Goal: Task Accomplishment & Management: Manage account settings

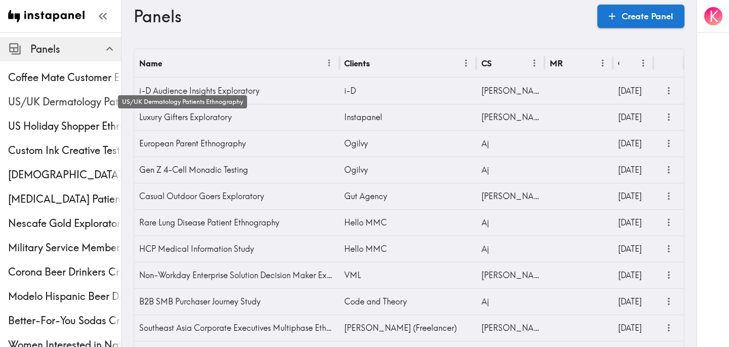
click at [45, 102] on span "US/UK Dermatology Patients Ethnography" at bounding box center [64, 102] width 113 height 14
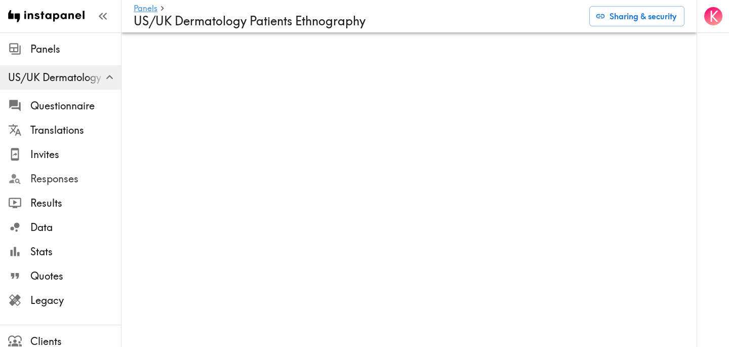
click at [56, 174] on span "Responses" at bounding box center [75, 179] width 91 height 14
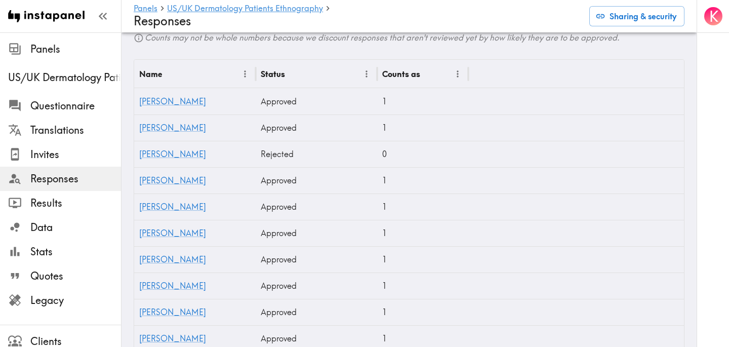
scroll to position [303, 0]
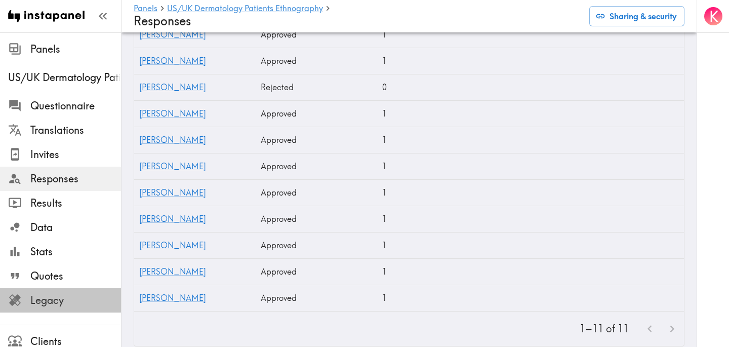
click at [78, 298] on span "Legacy" at bounding box center [75, 300] width 91 height 14
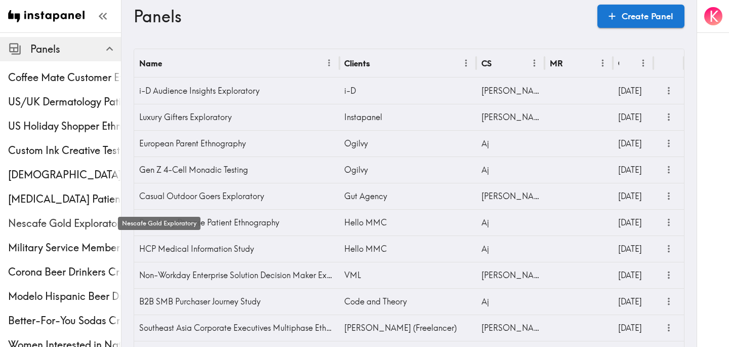
click at [59, 228] on span "Nescafe Gold Exploratory" at bounding box center [64, 223] width 113 height 14
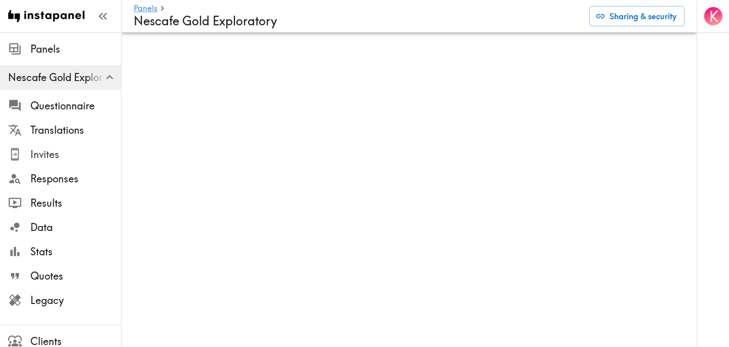
click at [85, 146] on span "Invites" at bounding box center [75, 154] width 91 height 18
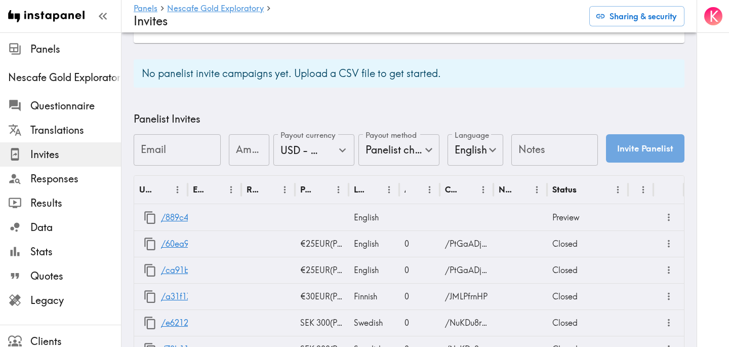
scroll to position [483, 0]
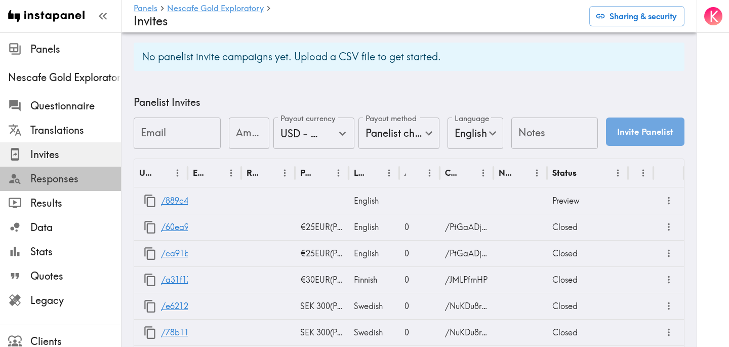
click at [77, 188] on div "Responses" at bounding box center [60, 178] width 121 height 26
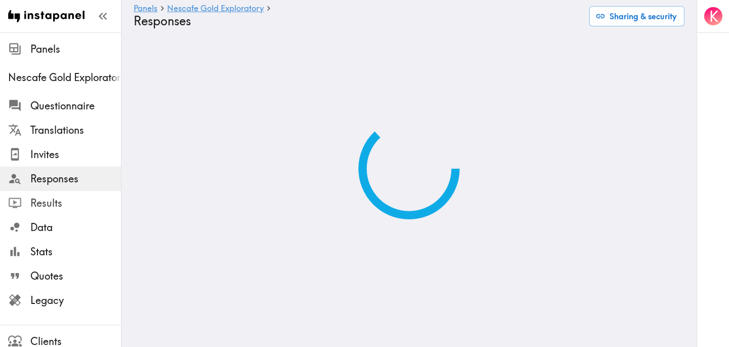
click at [78, 208] on span "Results" at bounding box center [75, 203] width 91 height 14
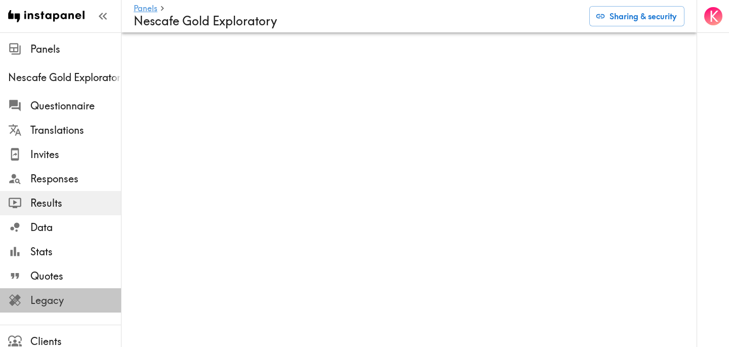
click at [79, 301] on span "Legacy" at bounding box center [75, 300] width 91 height 14
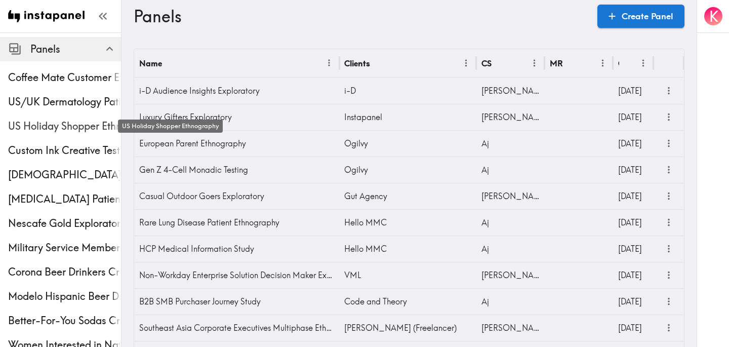
click at [59, 121] on span "US Holiday Shopper Ethnography" at bounding box center [64, 126] width 113 height 14
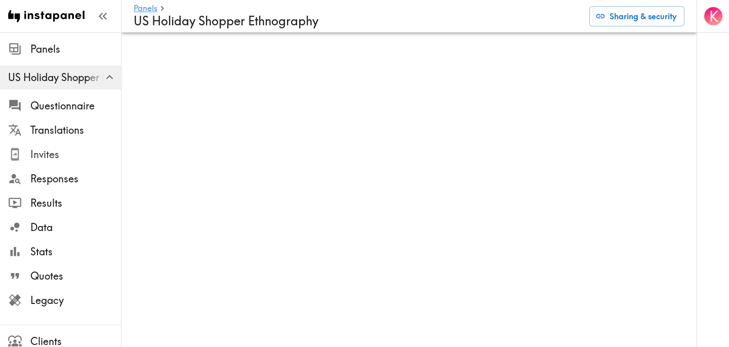
click at [70, 153] on span "Invites" at bounding box center [75, 154] width 91 height 14
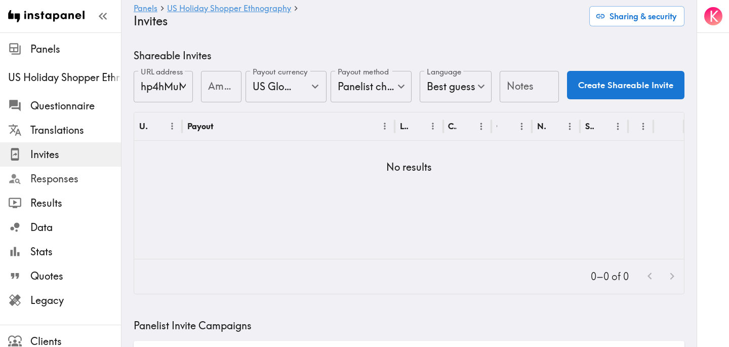
click at [72, 176] on span "Responses" at bounding box center [75, 179] width 91 height 14
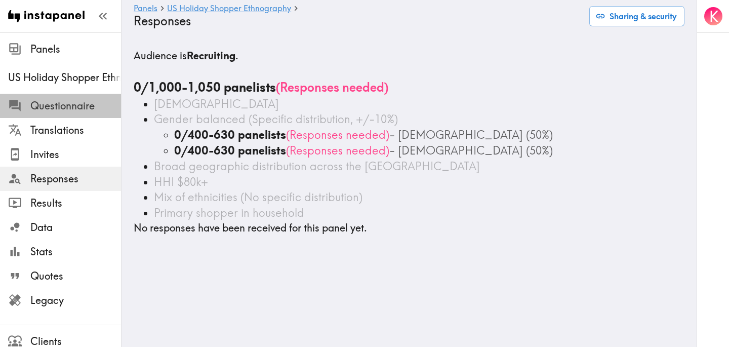
click at [74, 105] on span "Questionnaire" at bounding box center [75, 106] width 91 height 14
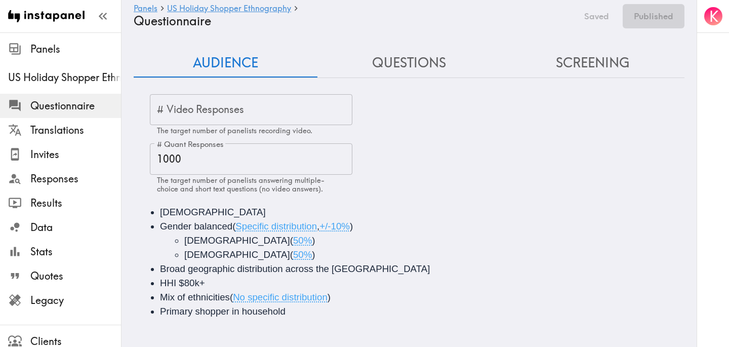
click at [410, 64] on button "Questions" at bounding box center [409, 63] width 184 height 29
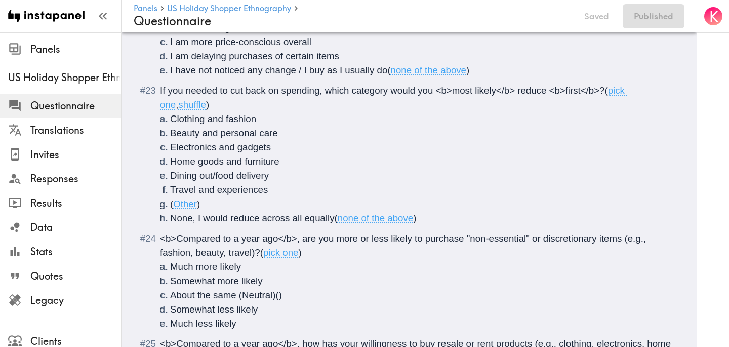
scroll to position [2550, 0]
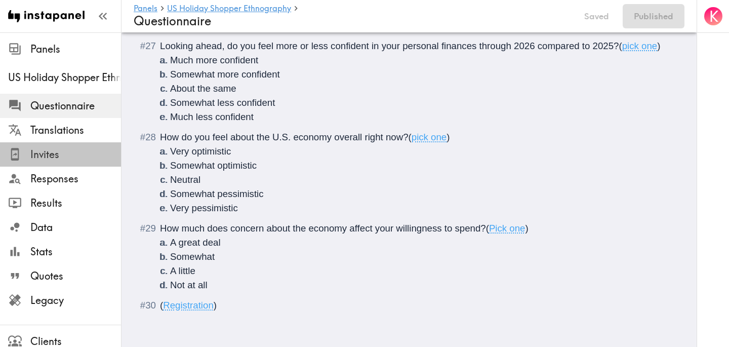
click at [59, 162] on span "Invites" at bounding box center [75, 154] width 91 height 18
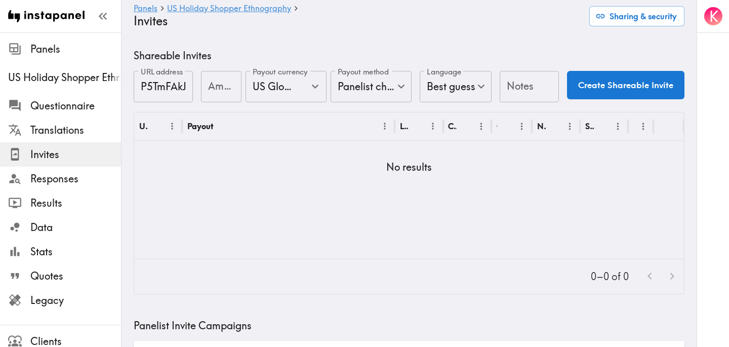
click at [216, 85] on input "Amount" at bounding box center [221, 86] width 40 height 31
click at [56, 80] on span "US Holiday Shopper Ethnography" at bounding box center [64, 77] width 113 height 14
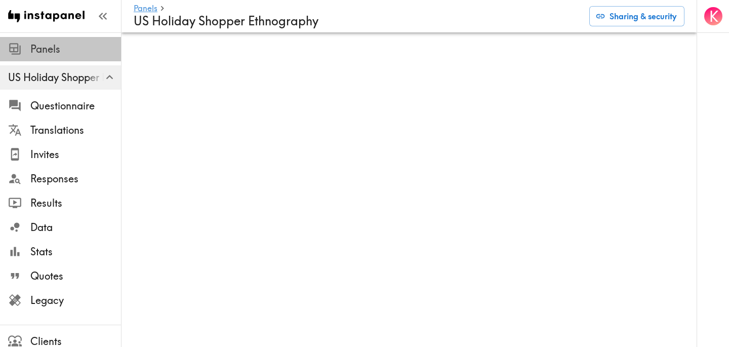
click at [56, 52] on span "Panels" at bounding box center [75, 49] width 91 height 14
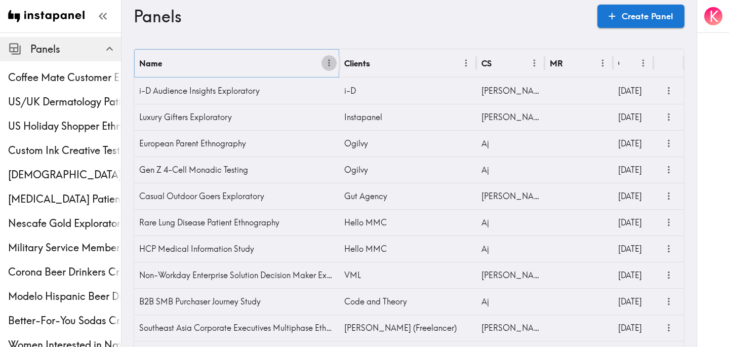
click at [331, 68] on button "Menu" at bounding box center [329, 63] width 16 height 16
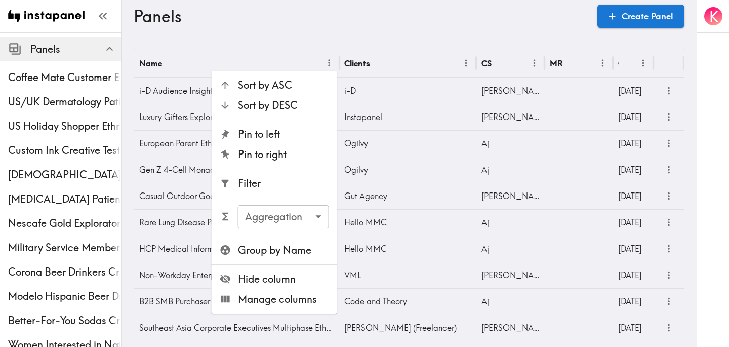
click at [302, 176] on span "Filter" at bounding box center [283, 183] width 91 height 14
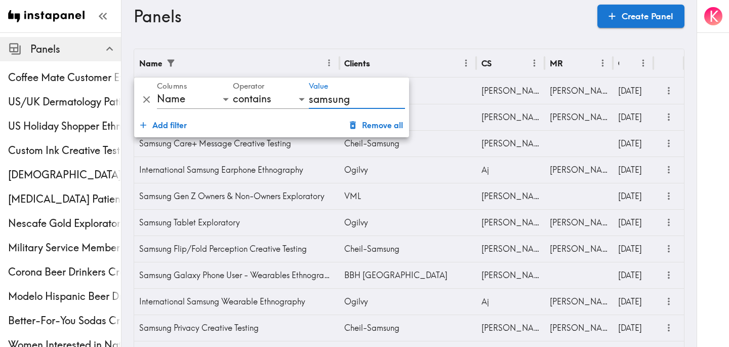
type input "samsung"
click at [545, 29] on div "Panels Create Panel" at bounding box center [409, 16] width 551 height 32
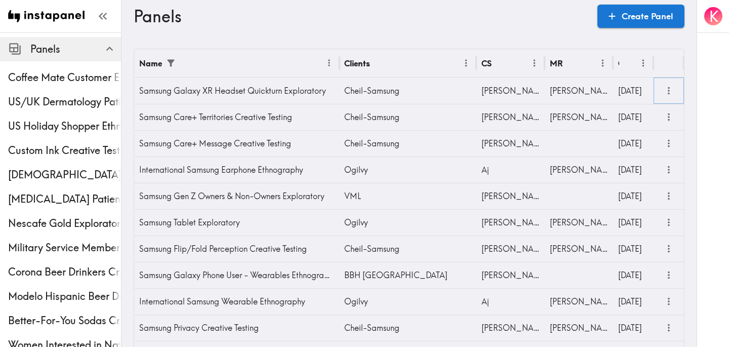
click at [671, 87] on icon "more" at bounding box center [669, 91] width 12 height 12
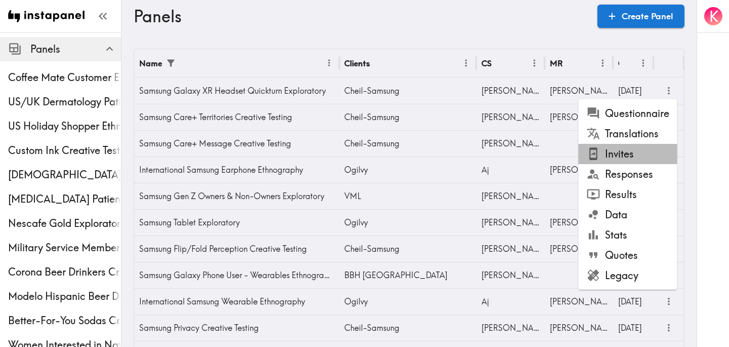
click at [632, 162] on li "Invites" at bounding box center [627, 154] width 99 height 20
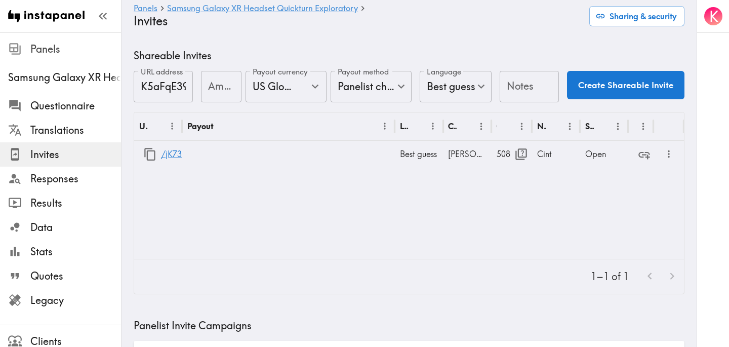
click at [35, 56] on span "Panels" at bounding box center [75, 49] width 91 height 18
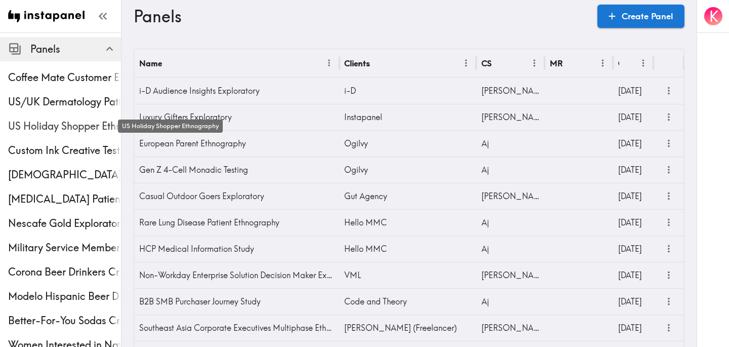
click at [39, 120] on span "US Holiday Shopper Ethnography" at bounding box center [64, 126] width 113 height 14
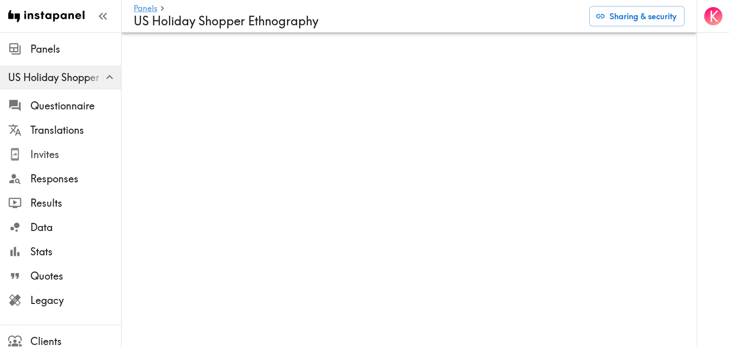
click at [57, 153] on span "Invites" at bounding box center [75, 154] width 91 height 14
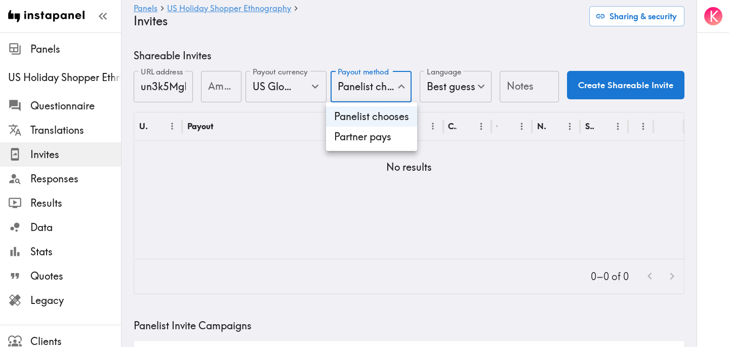
click at [386, 146] on li "Partner pays" at bounding box center [371, 137] width 91 height 20
type input "Partner pays"
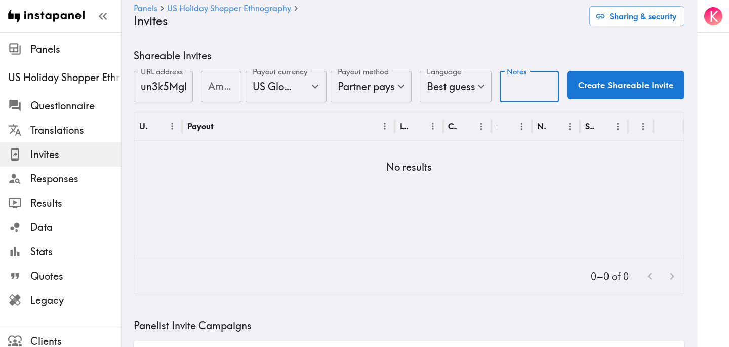
click at [532, 85] on input "Notes" at bounding box center [529, 86] width 59 height 31
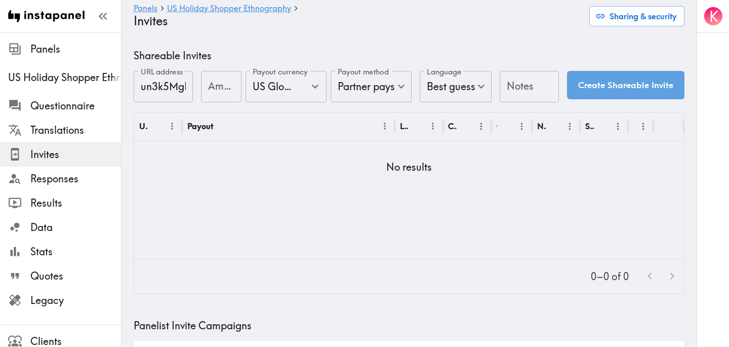
click at [605, 92] on button "Create Shareable Invite" at bounding box center [625, 85] width 117 height 28
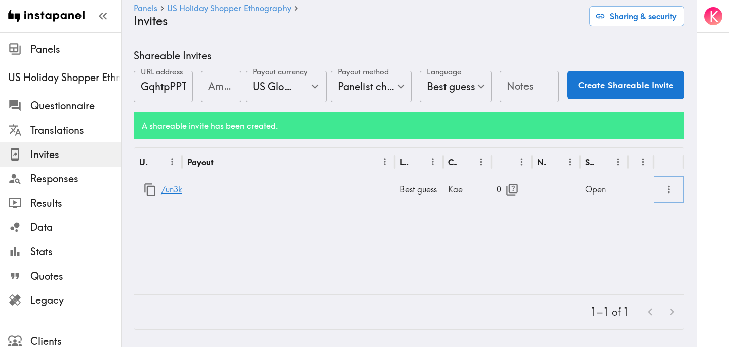
click at [669, 191] on icon "more" at bounding box center [669, 190] width 12 height 12
click at [636, 215] on li "Partner Redirect Links" at bounding box center [620, 212] width 114 height 20
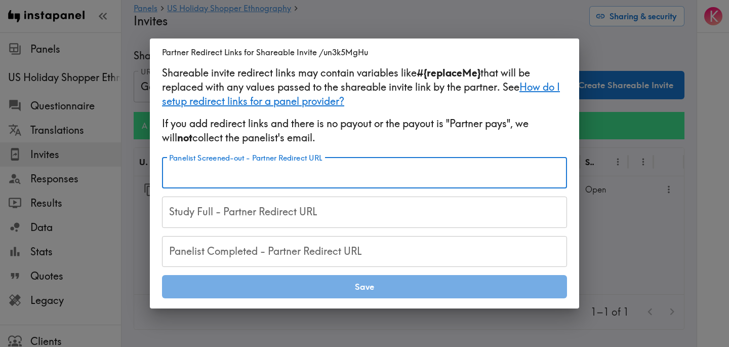
click at [348, 176] on input "Panelist Screened-out - Partner Redirect URL" at bounding box center [364, 172] width 405 height 31
paste input "https://samplicio.us/s/ClientCallBack.aspx?RIS=20&RID=#{RID}"
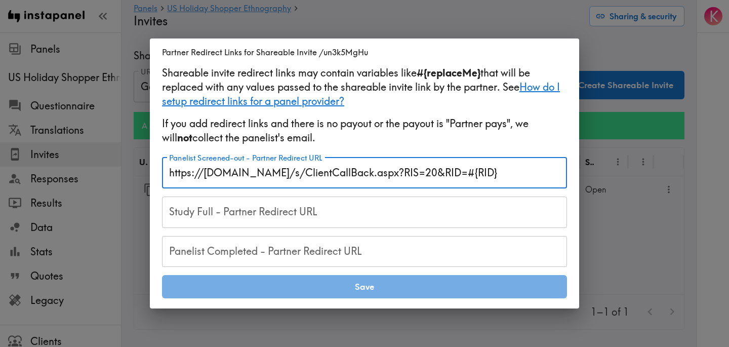
type input "https://samplicio.us/s/ClientCallBack.aspx?RIS=20&RID=#{RID}"
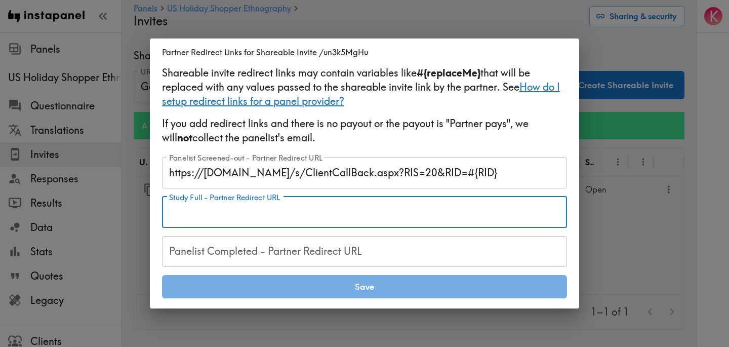
click at [249, 207] on div "Study Full - Partner Redirect URL Study Full - Partner Redirect URL" at bounding box center [364, 211] width 405 height 31
paste input "https://samplicio.us/s/ClientCallBack.aspx?RIS=40&RID=#{RID}"
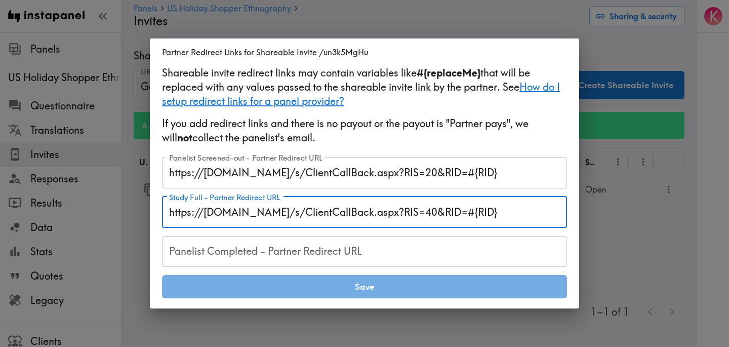
type input "https://samplicio.us/s/ClientCallBack.aspx?RIS=40&RID=#{RID}"
click at [321, 254] on input "Panelist Completed - Partner Redirect URL" at bounding box center [364, 251] width 405 height 31
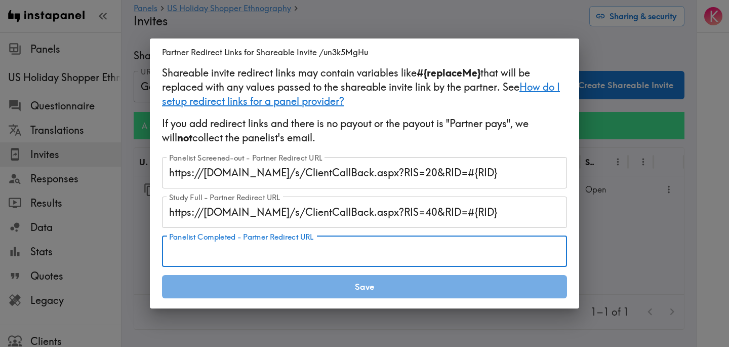
paste input "https://notch.insights.supply/cb?token=52028cc1-3910-45f2-811b-6c0a33c23460&RID…"
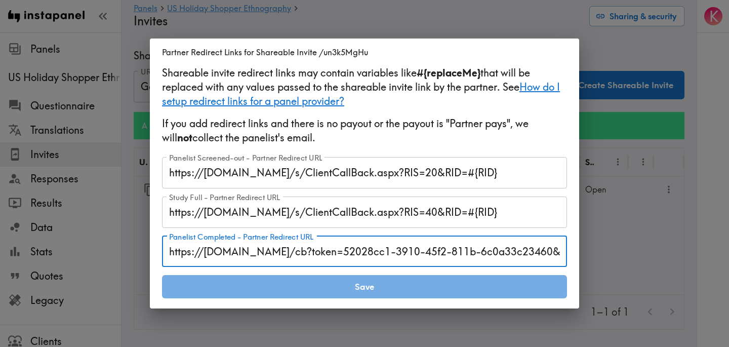
scroll to position [0, 57]
type input "https://notch.insights.supply/cb?token=52028cc1-3910-45f2-811b-6c0a33c23460&RID…"
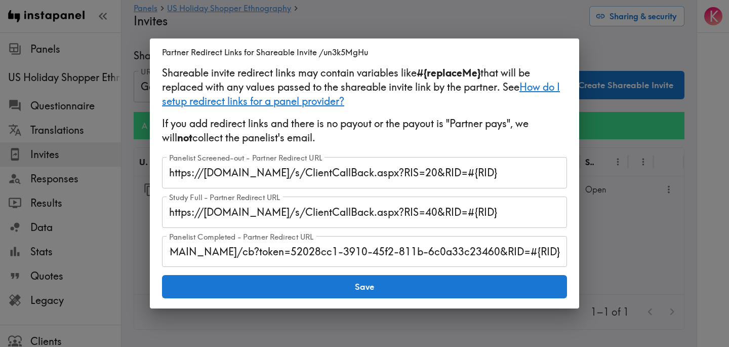
scroll to position [0, 0]
click at [473, 150] on div "Shareable invite redirect links may contain variables like #{replaceMe} that wi…" at bounding box center [364, 182] width 405 height 232
click at [399, 291] on button "Save" at bounding box center [364, 286] width 405 height 23
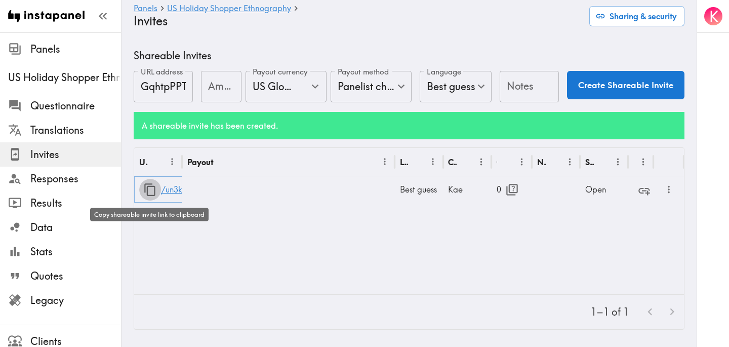
click at [149, 186] on icon "button" at bounding box center [149, 189] width 11 height 13
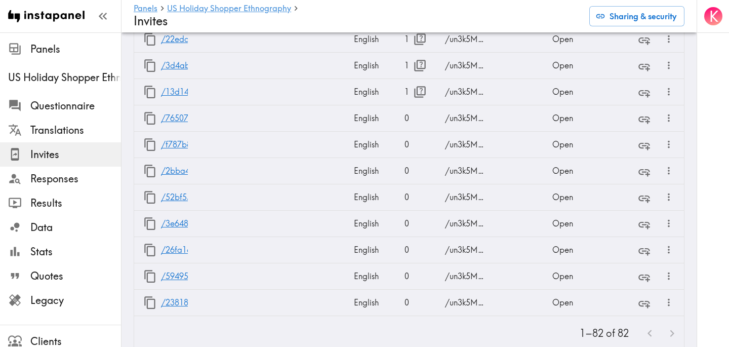
scroll to position [2476, 0]
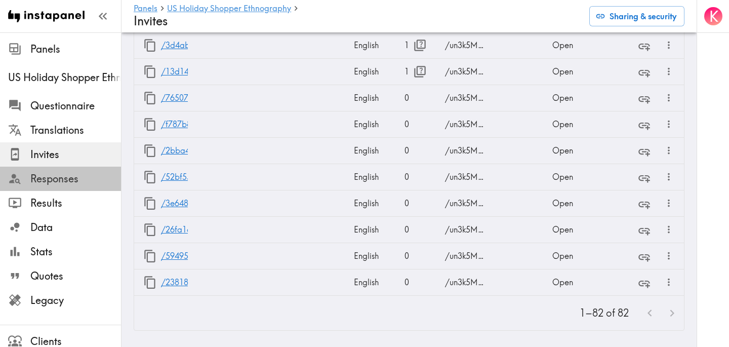
click at [69, 171] on span "Responses" at bounding box center [75, 179] width 91 height 18
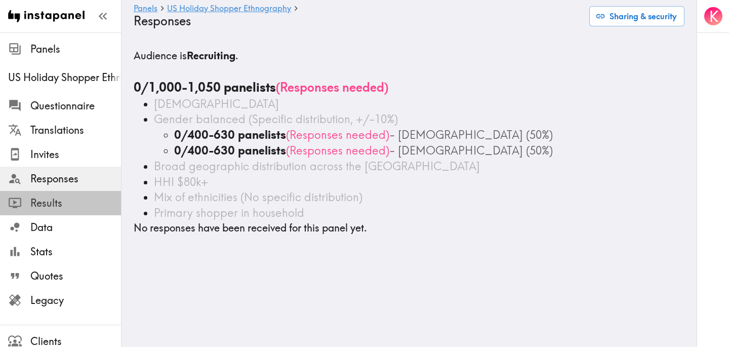
click at [71, 194] on span "Results" at bounding box center [75, 203] width 91 height 18
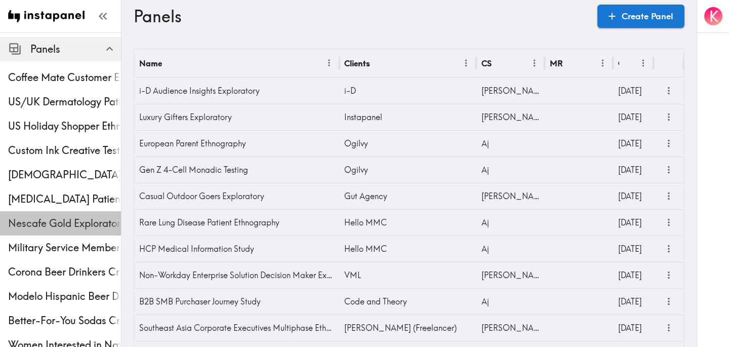
click at [68, 230] on span "Nescafe Gold Exploratory" at bounding box center [64, 223] width 113 height 18
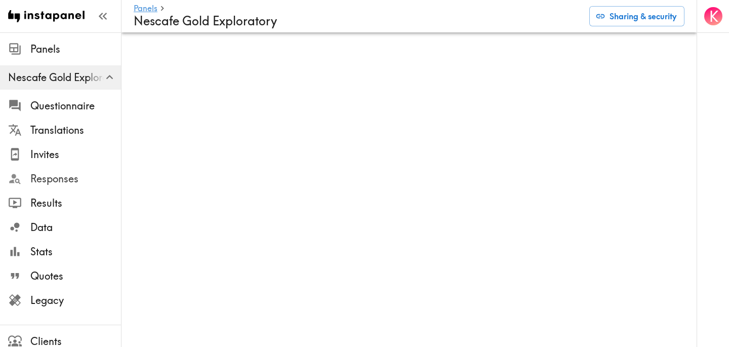
click at [72, 179] on span "Responses" at bounding box center [75, 179] width 91 height 14
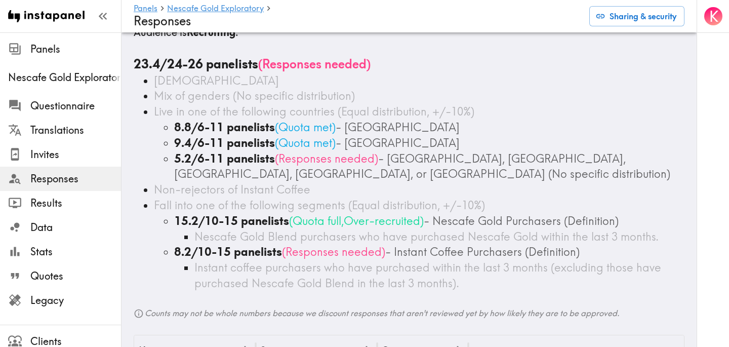
scroll to position [23, 0]
click at [41, 299] on span "Legacy" at bounding box center [75, 300] width 91 height 14
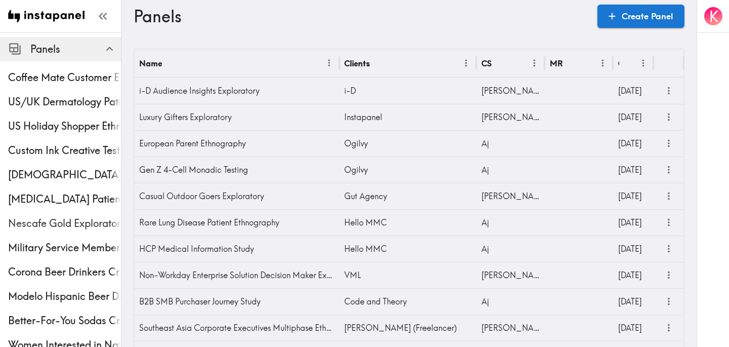
click at [72, 212] on div "Nescafe Gold Exploratory" at bounding box center [60, 223] width 121 height 26
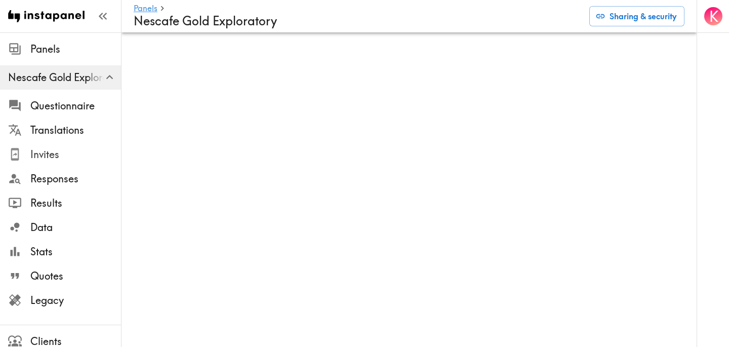
click at [67, 156] on span "Invites" at bounding box center [75, 154] width 91 height 14
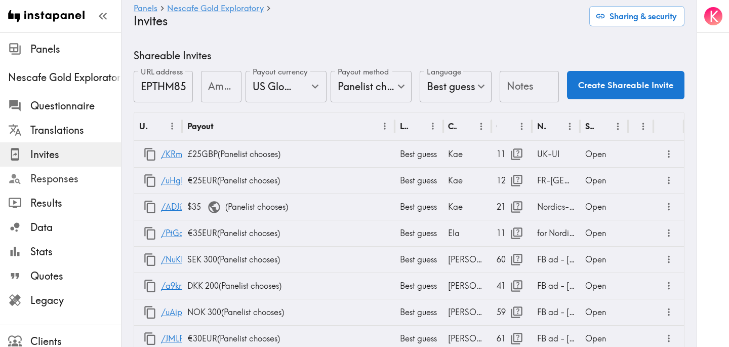
click at [67, 171] on span "Responses" at bounding box center [75, 179] width 91 height 18
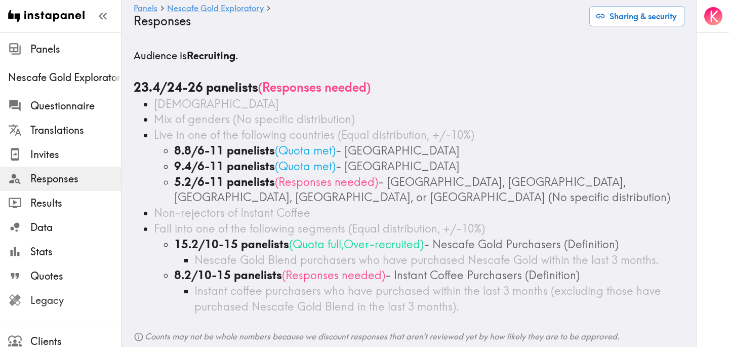
click at [63, 306] on span "Legacy" at bounding box center [75, 300] width 91 height 14
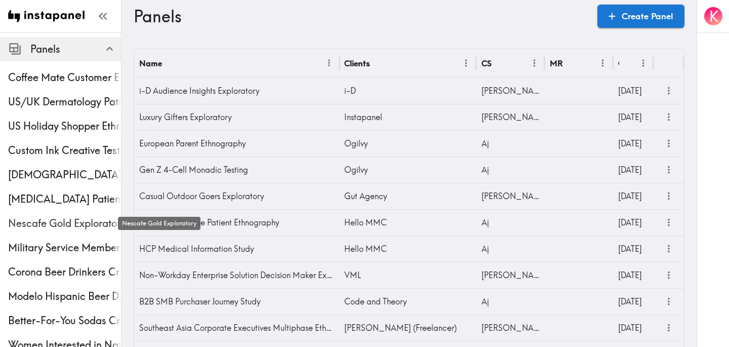
click at [75, 216] on span "Nescafe Gold Exploratory" at bounding box center [64, 223] width 113 height 14
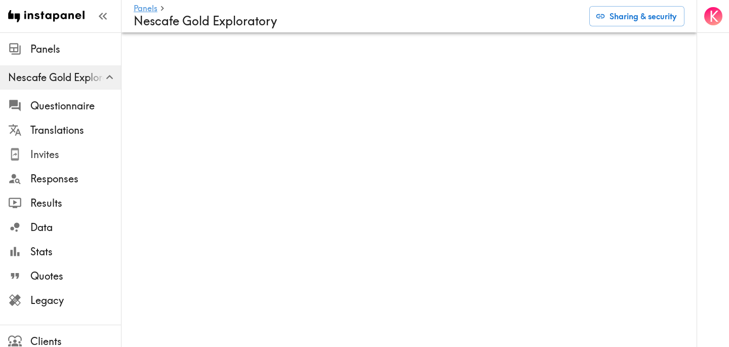
click at [81, 161] on span "Invites" at bounding box center [75, 154] width 91 height 18
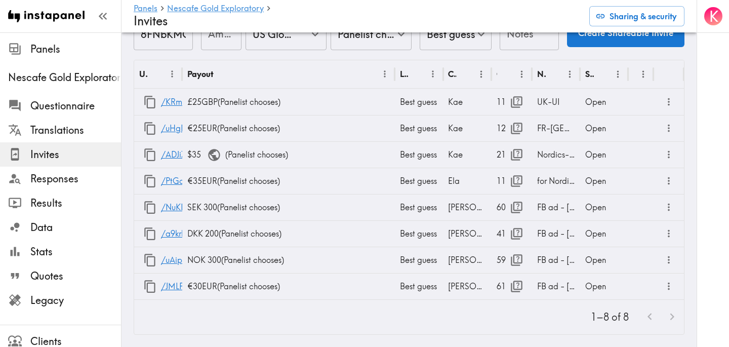
scroll to position [54, 0]
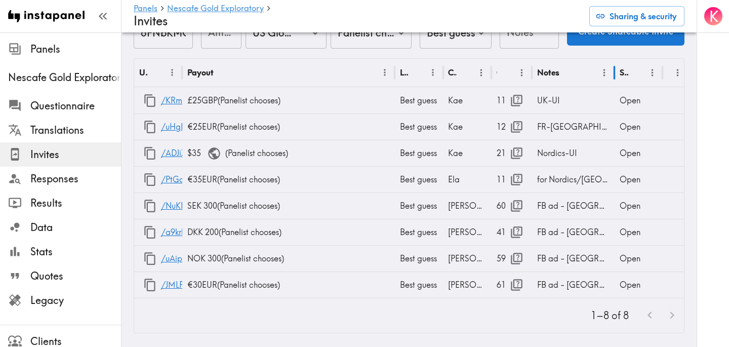
drag, startPoint x: 578, startPoint y: 75, endPoint x: 613, endPoint y: 74, distance: 34.4
click at [613, 74] on div at bounding box center [614, 72] width 5 height 28
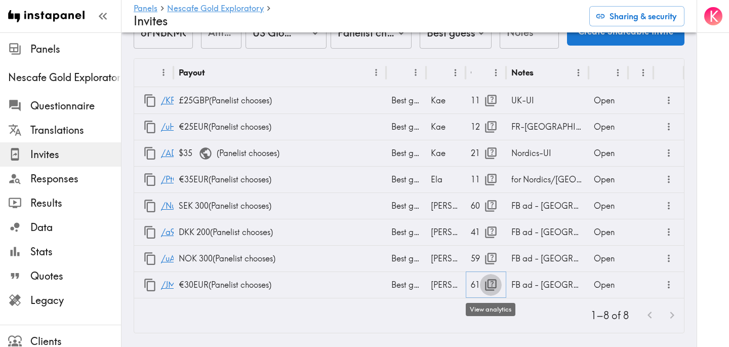
click at [492, 289] on icon "button" at bounding box center [491, 285] width 12 height 12
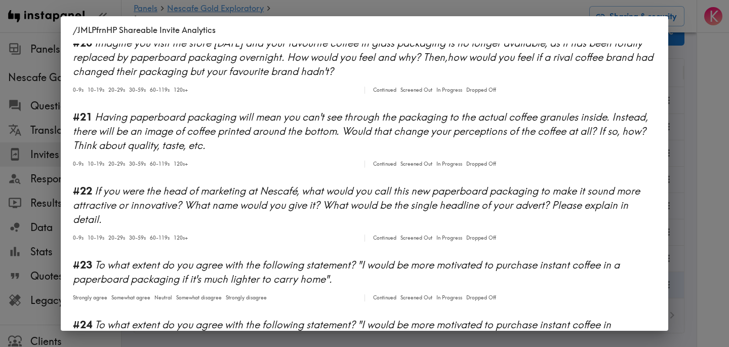
scroll to position [1527, 0]
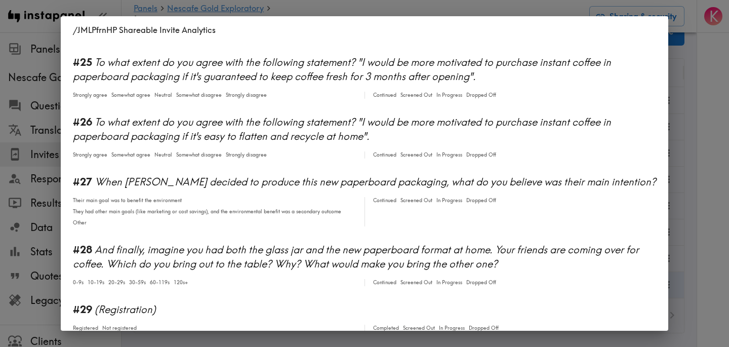
click at [699, 233] on div "/JMLPfrnHP Shareable Invite Analytics #1 There is a new instapanel! 5-9s 10-19s…" at bounding box center [364, 173] width 729 height 347
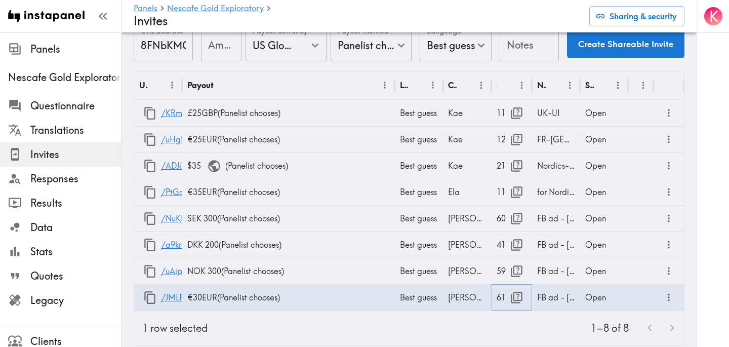
scroll to position [39, 0]
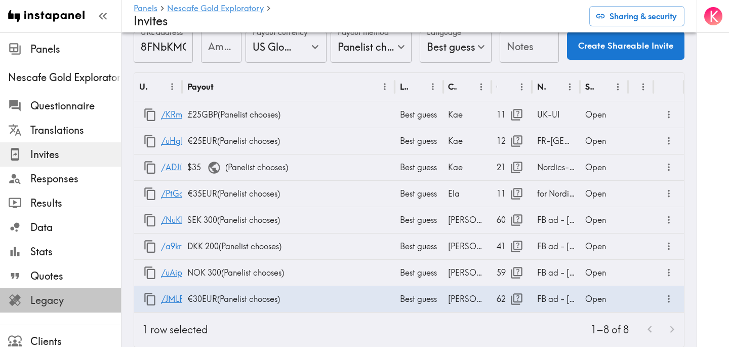
click at [78, 309] on div "Legacy" at bounding box center [60, 300] width 121 height 26
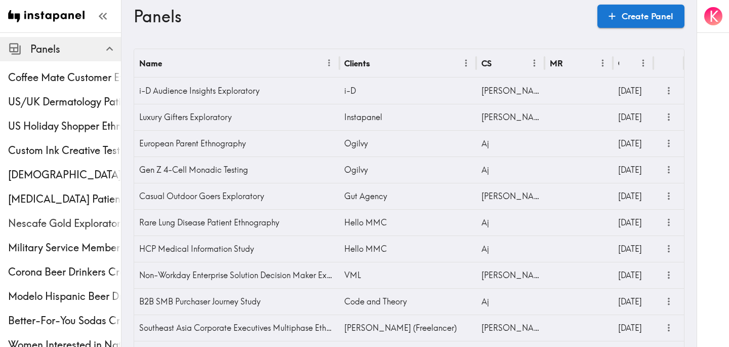
click at [44, 227] on span "Nescafe Gold Exploratory" at bounding box center [64, 223] width 113 height 14
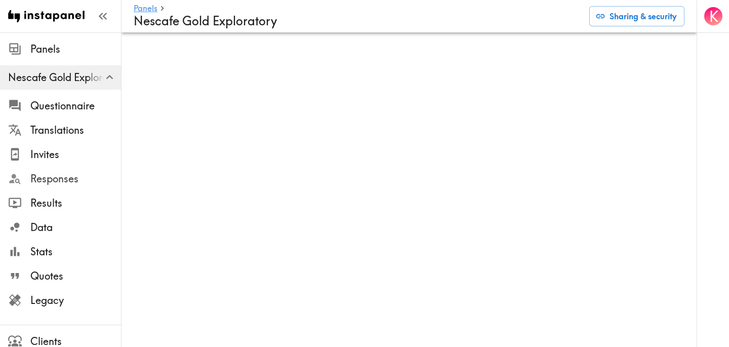
click at [70, 183] on span "Responses" at bounding box center [75, 179] width 91 height 14
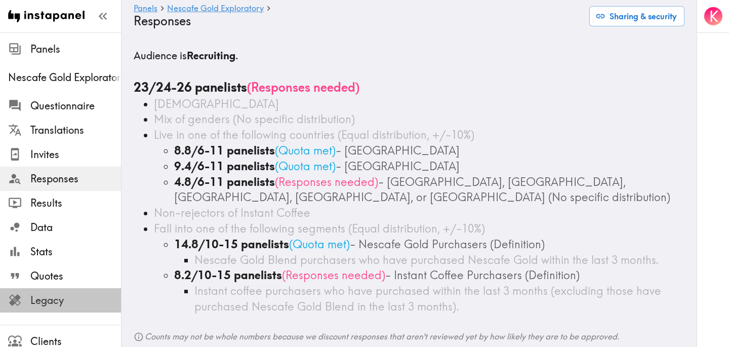
click at [62, 304] on span "Legacy" at bounding box center [75, 300] width 91 height 14
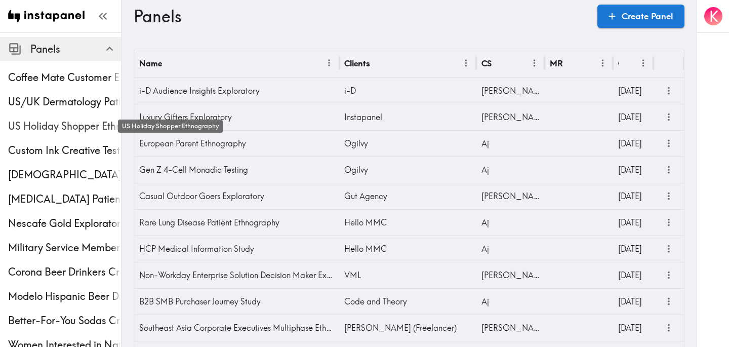
click at [50, 127] on span "US Holiday Shopper Ethnography" at bounding box center [64, 126] width 113 height 14
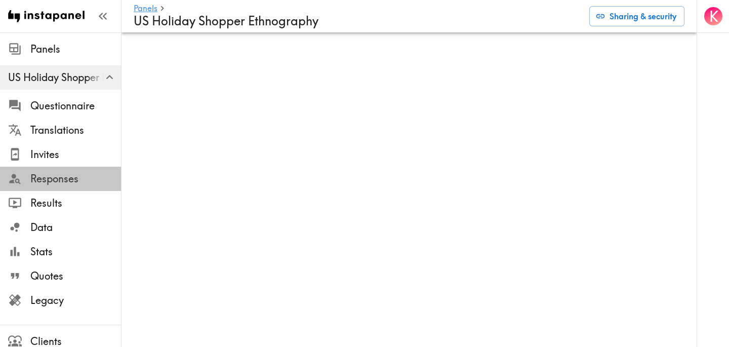
click at [57, 170] on span "Responses" at bounding box center [75, 179] width 91 height 18
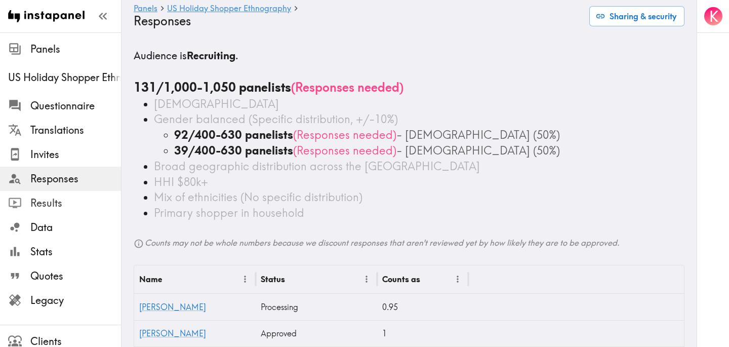
click at [77, 193] on div "Results" at bounding box center [60, 203] width 121 height 26
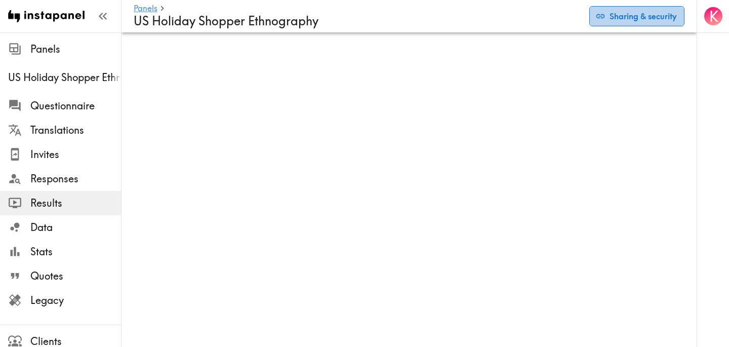
click at [600, 18] on icon "button" at bounding box center [600, 16] width 9 height 4
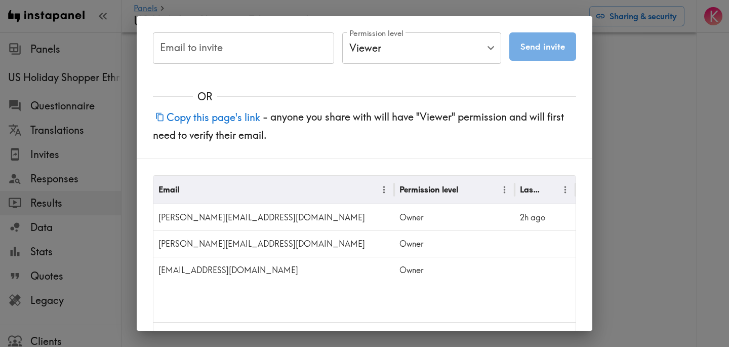
click at [215, 114] on button "Copy this page's link" at bounding box center [208, 117] width 110 height 22
click at [623, 78] on div "Email to invite Email to invite Permission level Viewer Viewer Permission level…" at bounding box center [364, 173] width 729 height 347
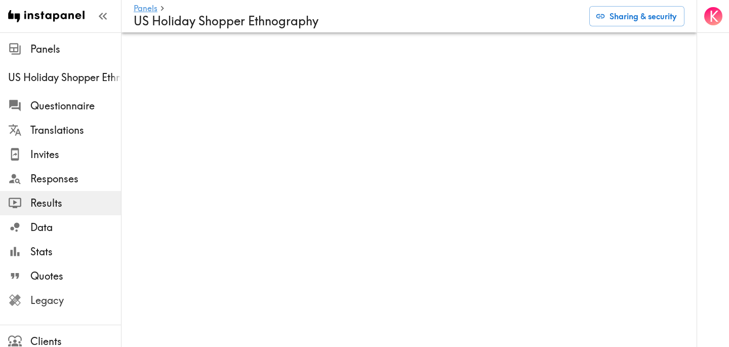
click at [89, 306] on span "Legacy" at bounding box center [75, 300] width 91 height 14
click at [638, 11] on button "Sharing & security" at bounding box center [636, 16] width 95 height 20
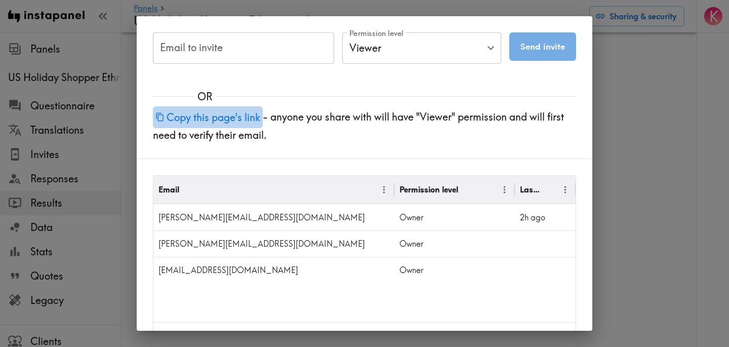
click at [236, 108] on button "Copy this page's link" at bounding box center [208, 117] width 110 height 22
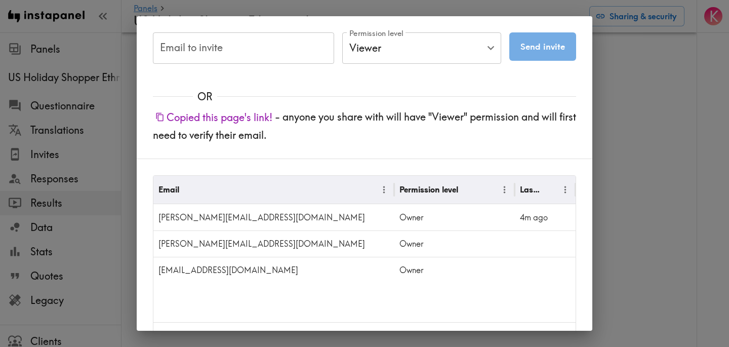
click at [666, 72] on div "Email to invite Email to invite Permission level Viewer Viewer Permission level…" at bounding box center [364, 173] width 729 height 347
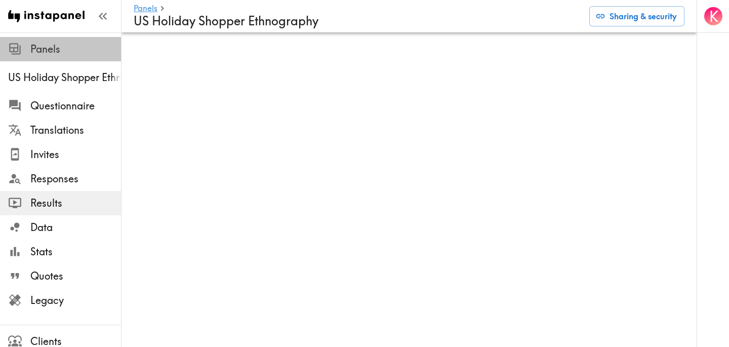
click at [47, 54] on span "Panels" at bounding box center [75, 49] width 91 height 14
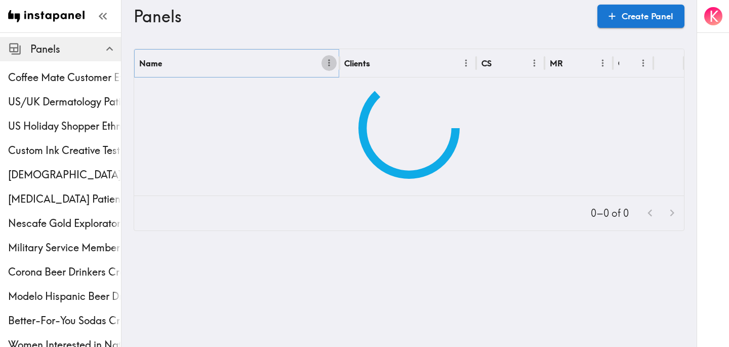
click at [326, 60] on icon "Menu" at bounding box center [329, 63] width 11 height 11
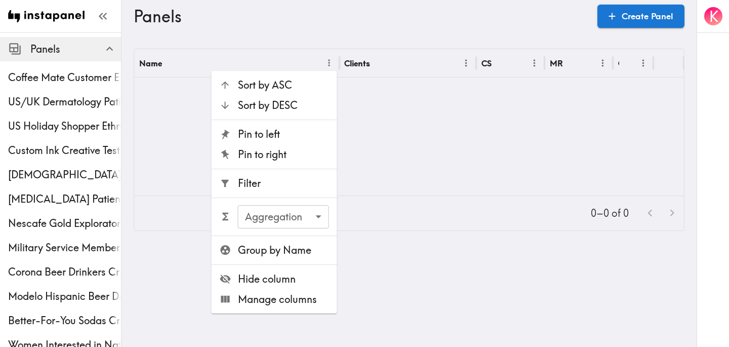
click at [268, 186] on span "Filter" at bounding box center [283, 183] width 91 height 14
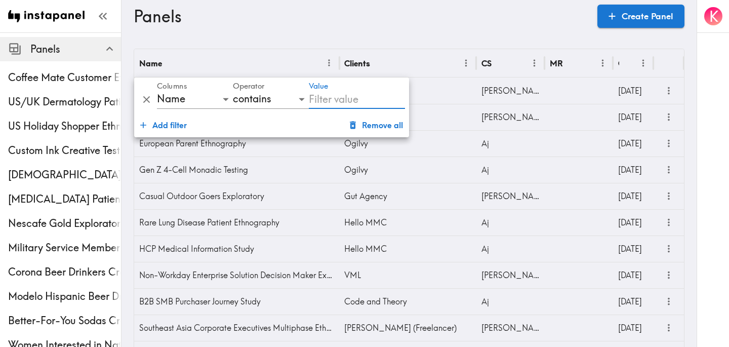
type input "C"
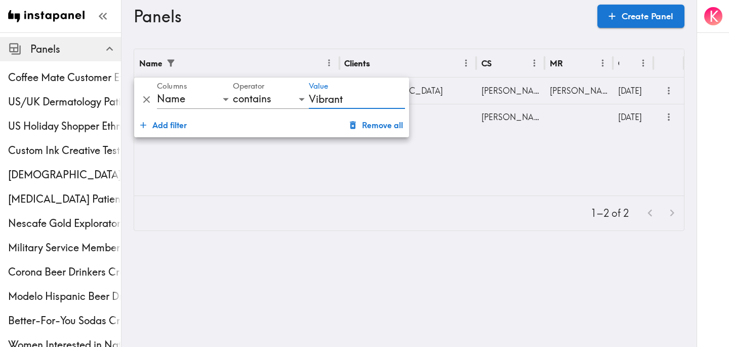
type input "Vibrant"
click at [548, 204] on div "1–2 of 2" at bounding box center [409, 213] width 550 height 34
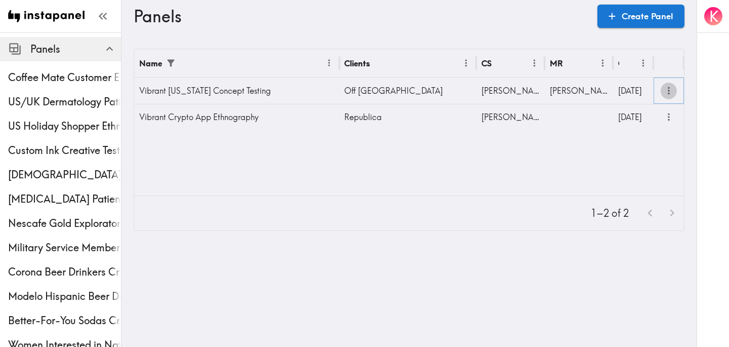
click at [667, 93] on icon "more" at bounding box center [669, 91] width 12 height 12
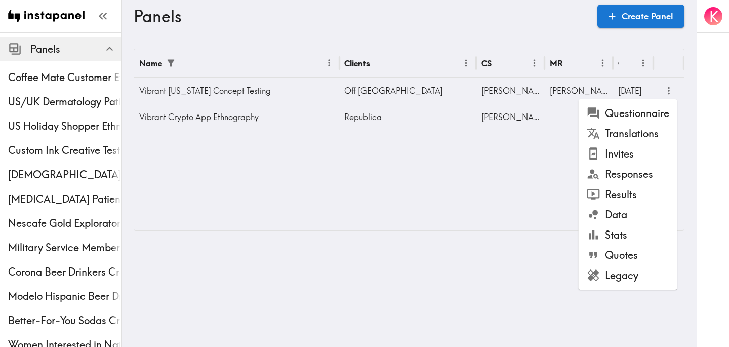
click at [630, 194] on li "Results" at bounding box center [627, 194] width 99 height 20
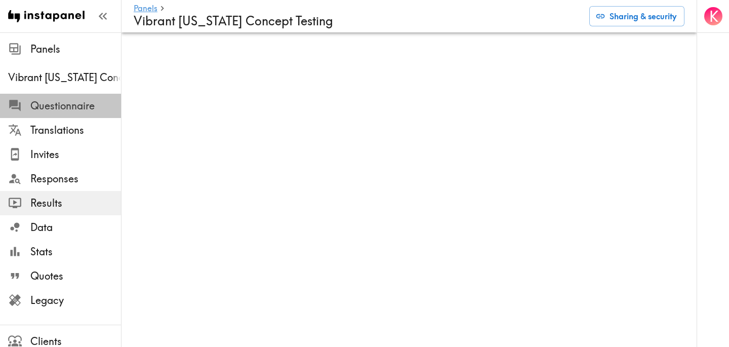
click at [99, 103] on span "Questionnaire" at bounding box center [75, 106] width 91 height 14
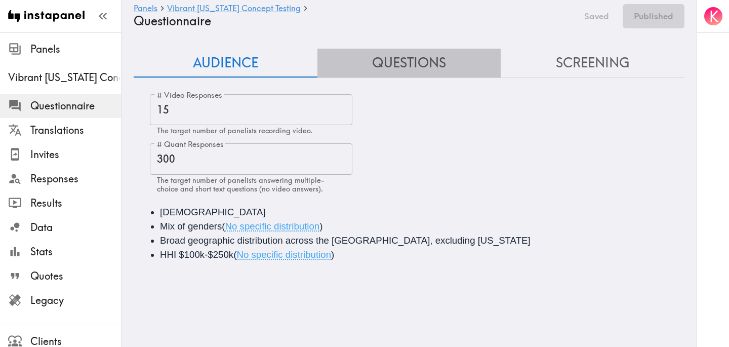
click at [394, 64] on button "Questions" at bounding box center [409, 63] width 184 height 29
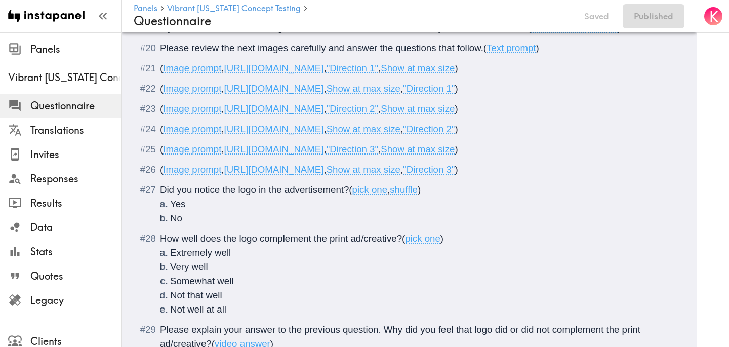
scroll to position [1515, 0]
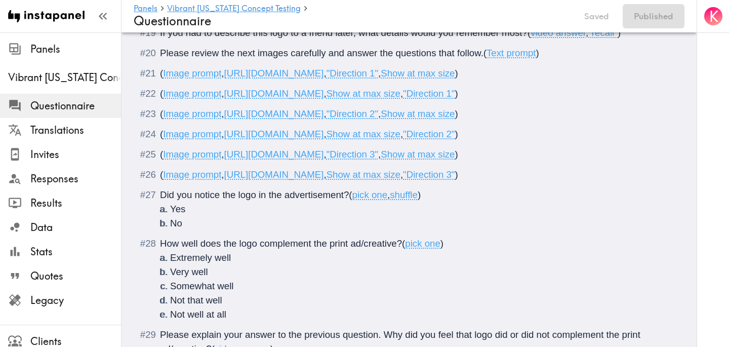
click at [324, 99] on span "https://prompts.instapanel.com/w2QJlfyQFhBTb7Yv/Direction_1_print_ad.png" at bounding box center [274, 93] width 100 height 11
drag, startPoint x: 551, startPoint y: 166, endPoint x: 227, endPoint y: 171, distance: 324.4
click at [227, 101] on div "( Image prompt , https://prompts.instapanel.com/w2QJlfyQFhBTb7Yv/Direction_1_pr…" at bounding box center [416, 94] width 512 height 14
copy span "https://prompts.instapanel.com/w2QJlfyQFhBTb7Yv/Direction_1_print_ad.png"
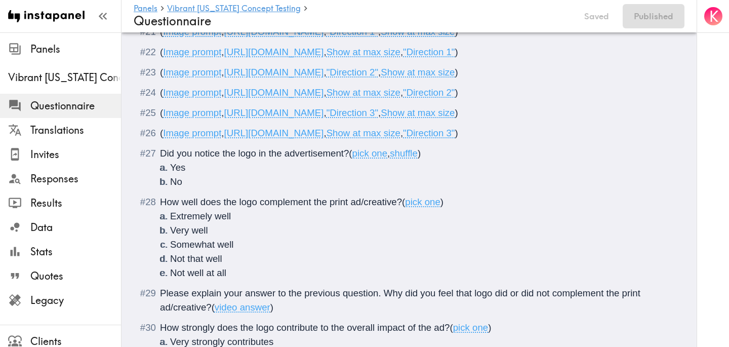
scroll to position [1558, 0]
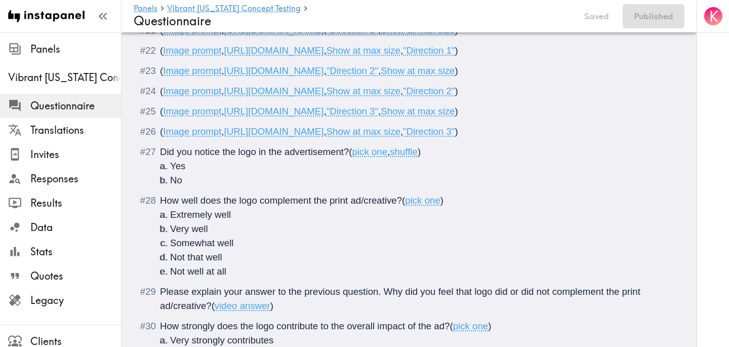
drag, startPoint x: 564, startPoint y: 193, endPoint x: 227, endPoint y: 192, distance: 337.1
click at [227, 96] on span "https://prompts.instapanel.com/PsmOnahW93YMb0OE/Direction_2_print_ad.png" at bounding box center [274, 91] width 100 height 11
copy span "https://prompts.instapanel.com/PsmOnahW93YMb0OE/Direction_2_print_ad.png"
drag, startPoint x: 565, startPoint y: 261, endPoint x: 226, endPoint y: 256, distance: 339.6
click at [226, 137] on span "( Image prompt , https://prompts.instapanel.com/kLNyWye2RmKHLoWD/Direction_3_pr…" at bounding box center [309, 131] width 298 height 11
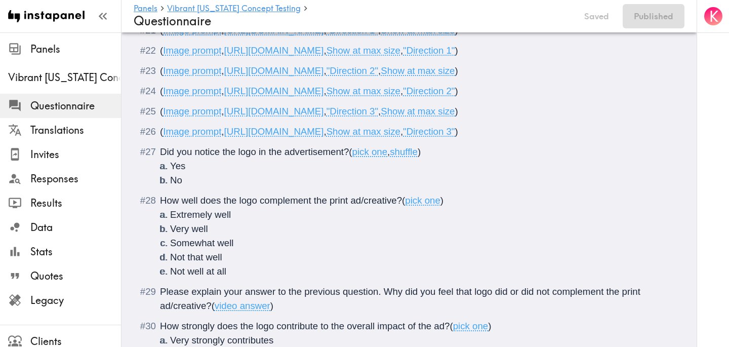
copy span "https://prompts.instapanel.com/kLNyWye2RmKHLoWD/Direction_3_print_ad.png"
click at [436, 187] on div "Did you notice the logo in the advertisement? ( pick one , shuffle ) Yes No" at bounding box center [416, 166] width 512 height 43
click at [67, 205] on span "Results" at bounding box center [75, 203] width 91 height 14
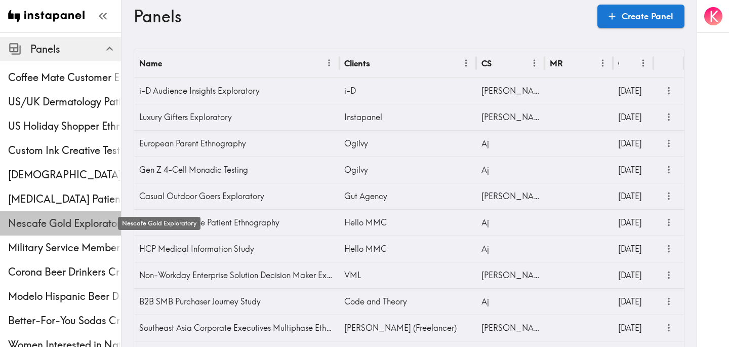
click at [59, 218] on span "Nescafe Gold Exploratory" at bounding box center [64, 223] width 113 height 14
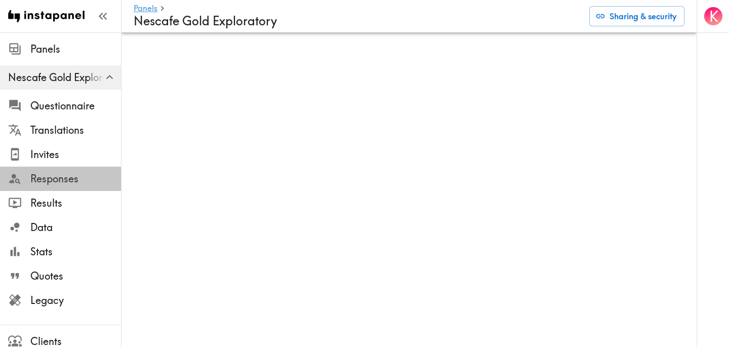
click at [77, 182] on span "Responses" at bounding box center [75, 179] width 91 height 14
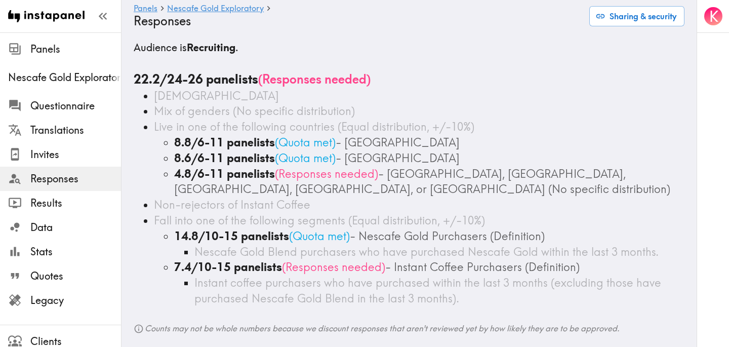
scroll to position [8, 0]
click at [71, 309] on span "Legacy" at bounding box center [75, 300] width 91 height 18
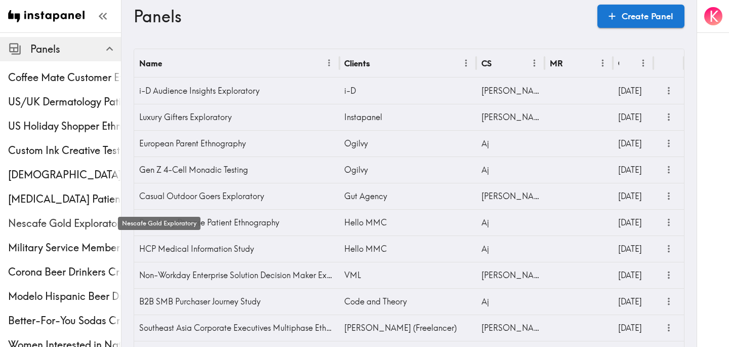
click at [65, 229] on span "Nescafe Gold Exploratory" at bounding box center [64, 223] width 113 height 14
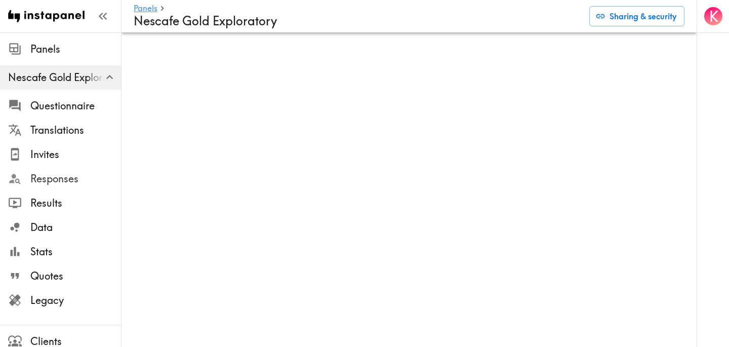
click at [55, 180] on span "Responses" at bounding box center [75, 179] width 91 height 14
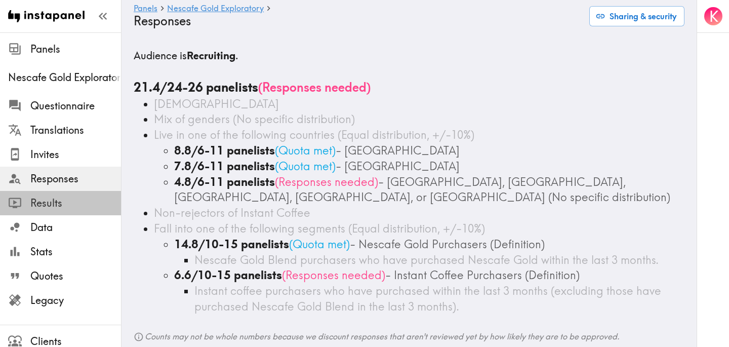
click at [87, 200] on span "Results" at bounding box center [75, 203] width 91 height 14
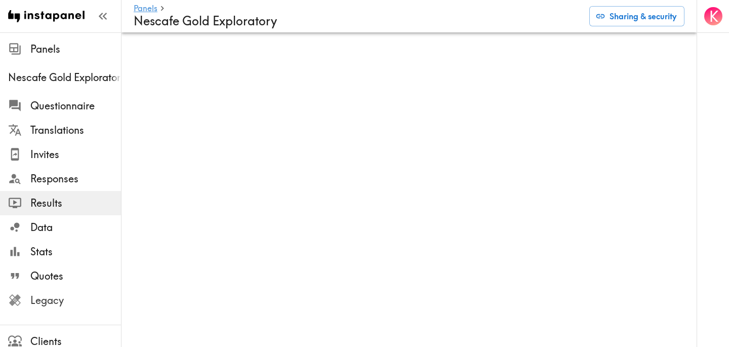
click at [60, 305] on span "Legacy" at bounding box center [75, 300] width 91 height 14
click at [69, 301] on span "Legacy" at bounding box center [75, 300] width 91 height 14
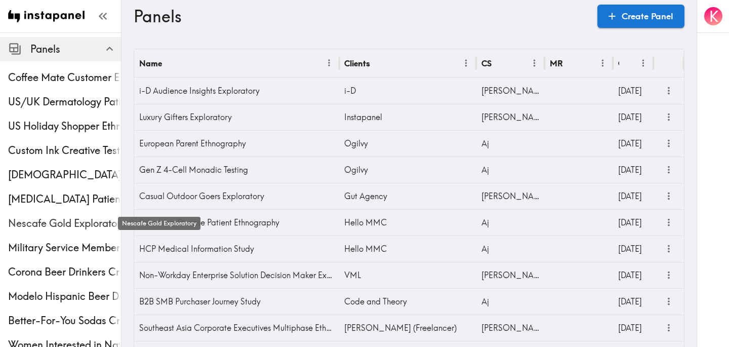
click at [61, 221] on span "Nescafe Gold Exploratory" at bounding box center [64, 223] width 113 height 14
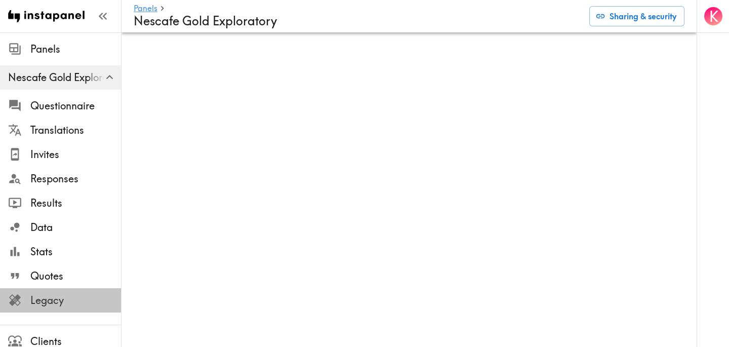
click at [69, 305] on span "Legacy" at bounding box center [75, 300] width 91 height 14
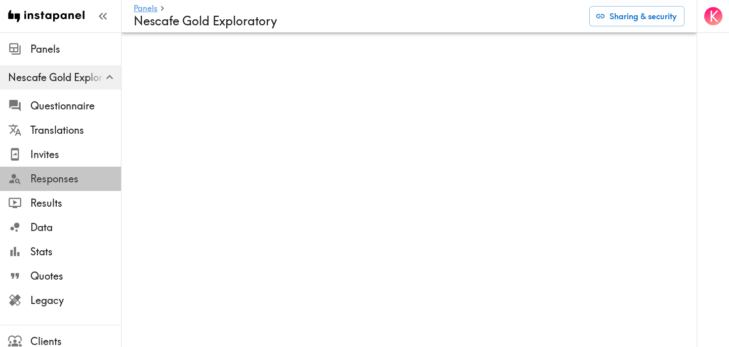
click at [74, 170] on span "Responses" at bounding box center [75, 179] width 91 height 18
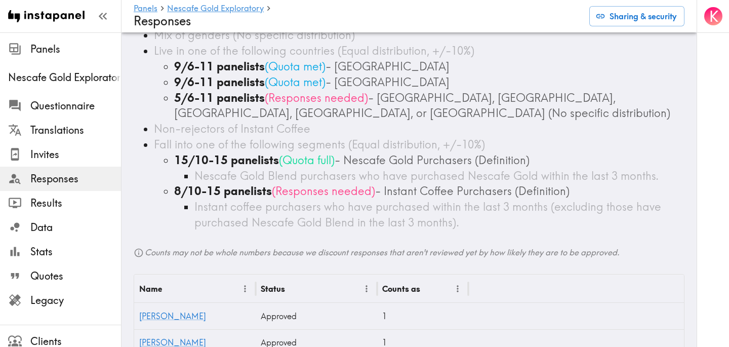
scroll to position [81, 0]
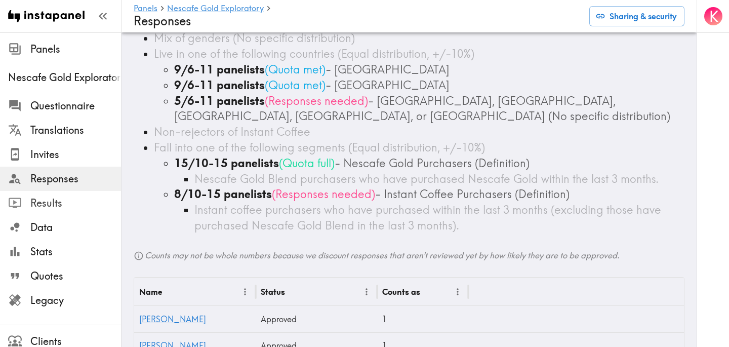
click at [94, 199] on span "Results" at bounding box center [75, 203] width 91 height 14
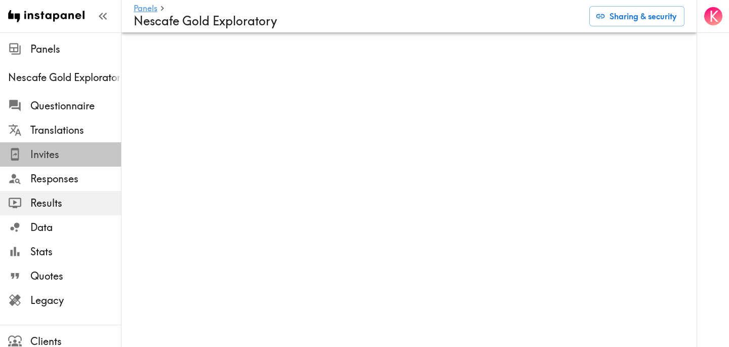
click at [86, 157] on span "Invites" at bounding box center [75, 154] width 91 height 14
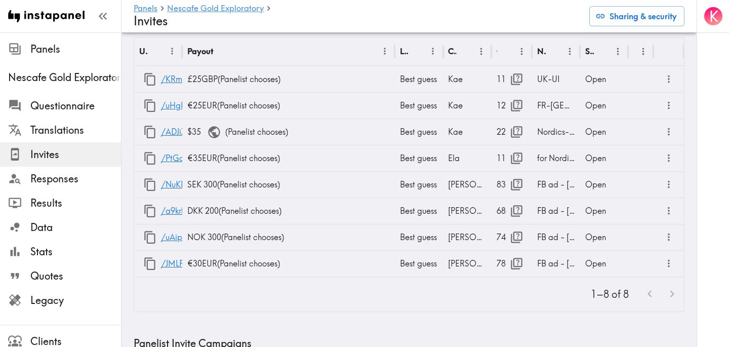
scroll to position [72, 0]
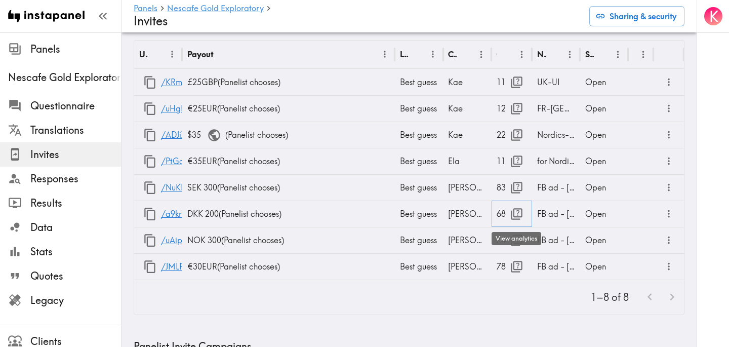
click at [515, 214] on icon "button" at bounding box center [517, 214] width 14 height 14
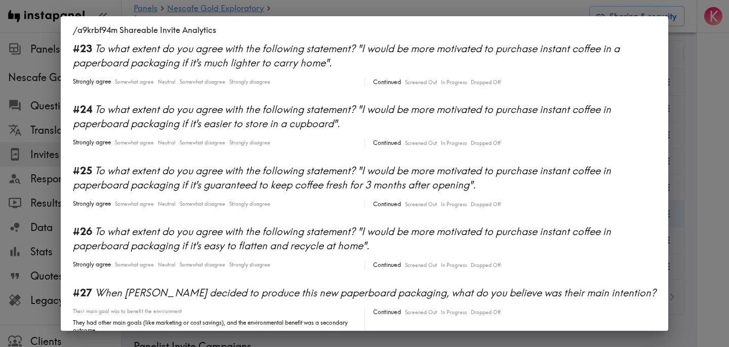
scroll to position [1587, 0]
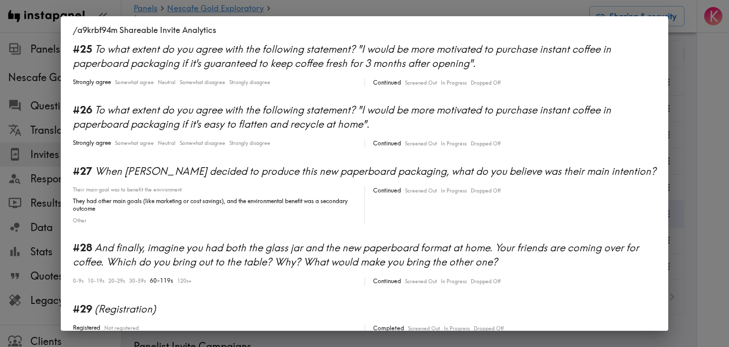
click at [690, 175] on div "/a9krbf94m Shareable Invite Analytics #1 There is a new instapanel! 0-4s 5-9s 1…" at bounding box center [364, 173] width 729 height 347
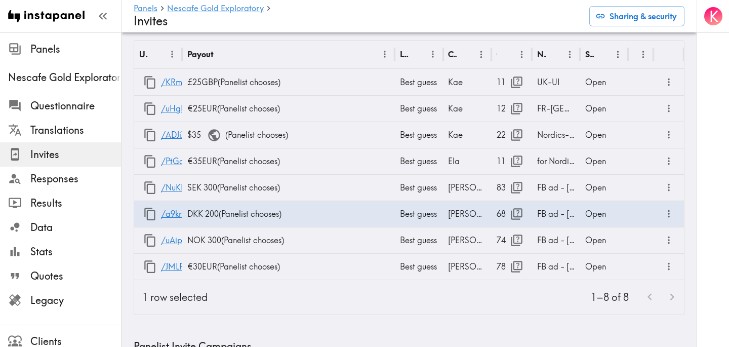
click at [538, 307] on div "1–8 of 8" at bounding box center [450, 297] width 468 height 34
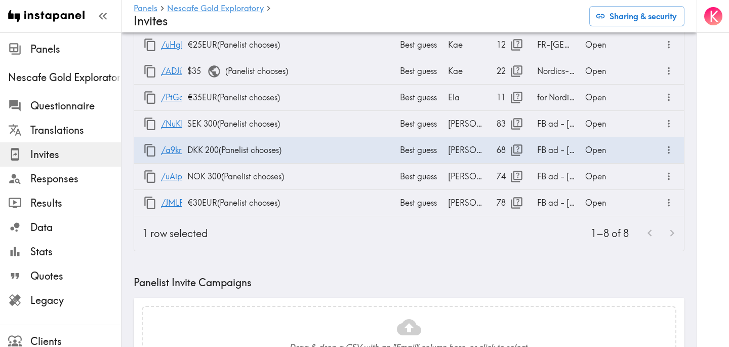
scroll to position [0, 0]
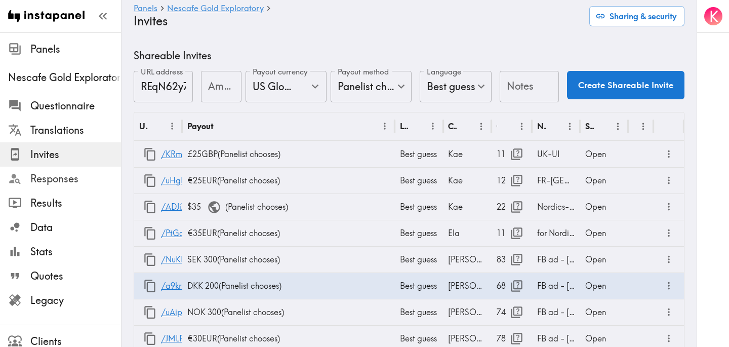
click at [87, 179] on span "Responses" at bounding box center [75, 179] width 91 height 14
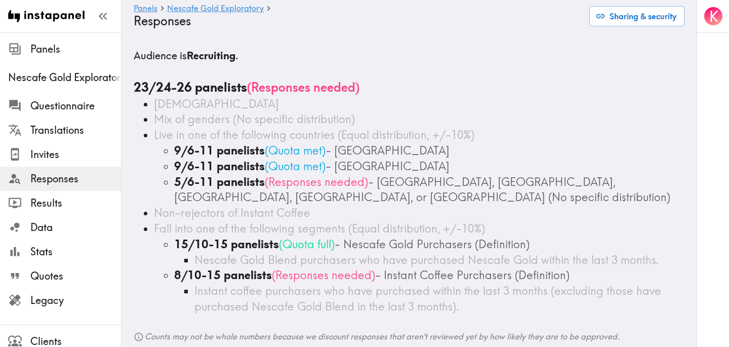
click at [393, 106] on div "18+ years old" at bounding box center [419, 104] width 530 height 16
click at [68, 102] on span "Questionnaire" at bounding box center [75, 106] width 91 height 14
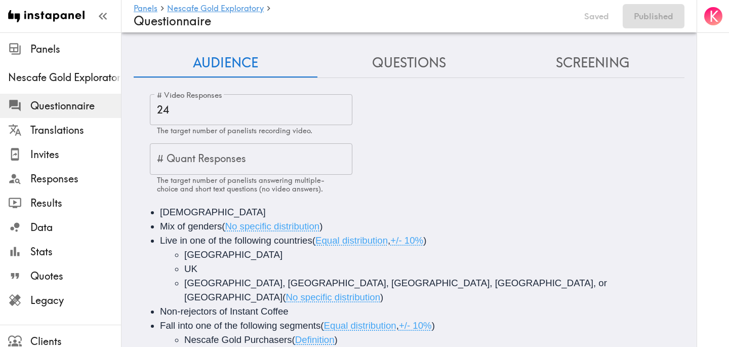
scroll to position [41, 0]
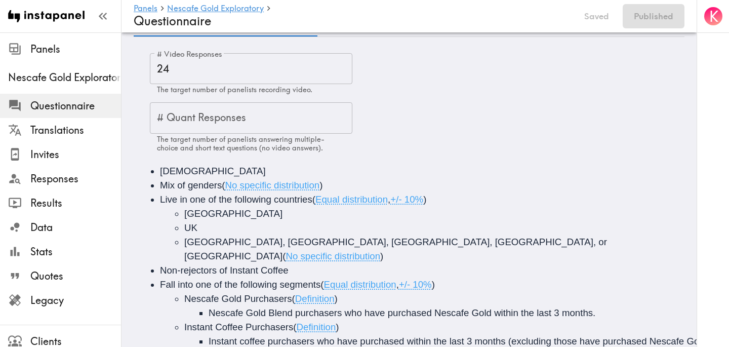
click at [200, 66] on input "24" at bounding box center [251, 68] width 202 height 31
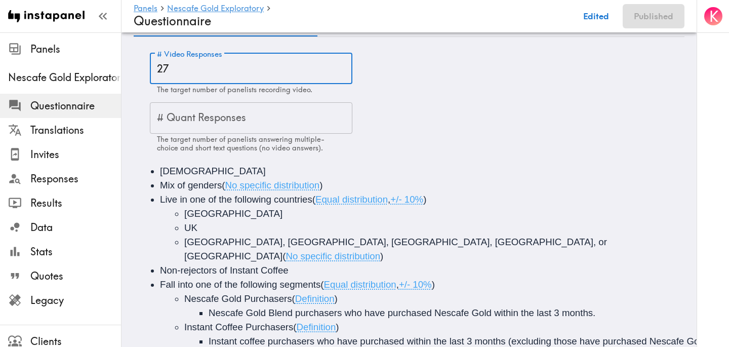
click at [423, 107] on div "# Video Responses 27 # Video Responses The target number of panelists recording…" at bounding box center [417, 102] width 534 height 99
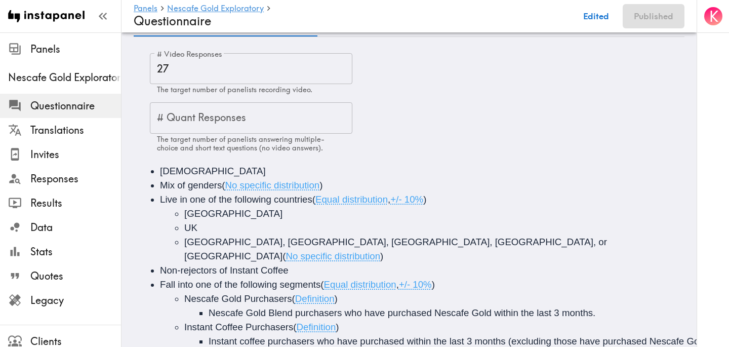
scroll to position [0, 0]
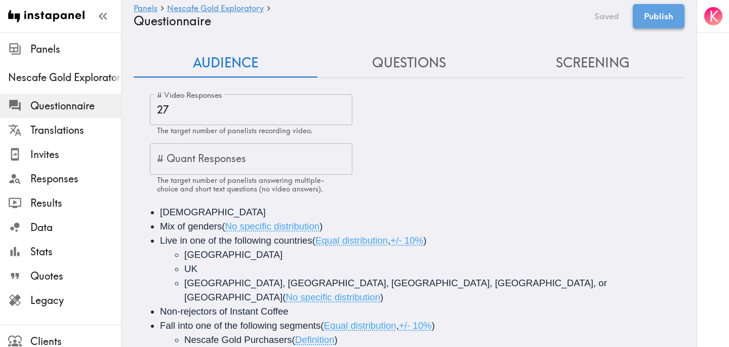
click at [644, 22] on button "Publish" at bounding box center [659, 16] width 52 height 24
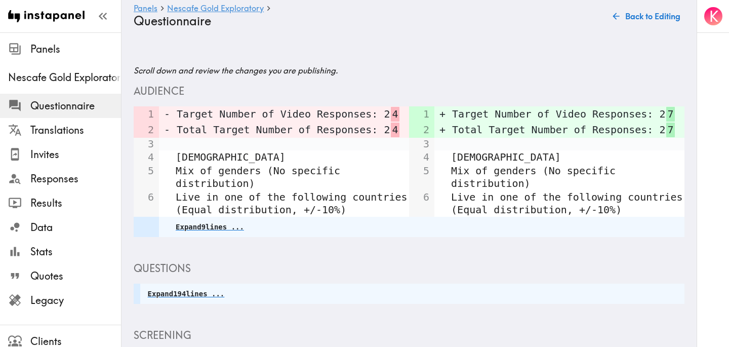
click at [74, 104] on span "Questionnaire" at bounding box center [75, 106] width 91 height 14
click at [78, 296] on span "Legacy" at bounding box center [75, 300] width 91 height 14
click at [79, 101] on span "Questionnaire" at bounding box center [75, 106] width 91 height 14
click at [646, 2] on div "Panels Nescafe Gold Exploratory Questionnaire Back to Editing" at bounding box center [409, 16] width 551 height 32
click at [646, 18] on button "Back to Editing" at bounding box center [646, 16] width 75 height 20
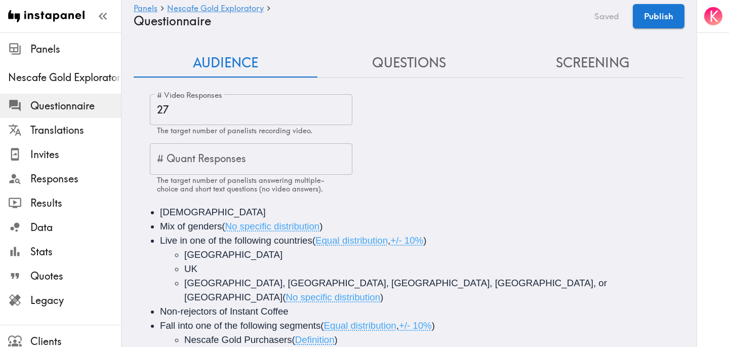
click at [217, 113] on input "27" at bounding box center [251, 109] width 202 height 31
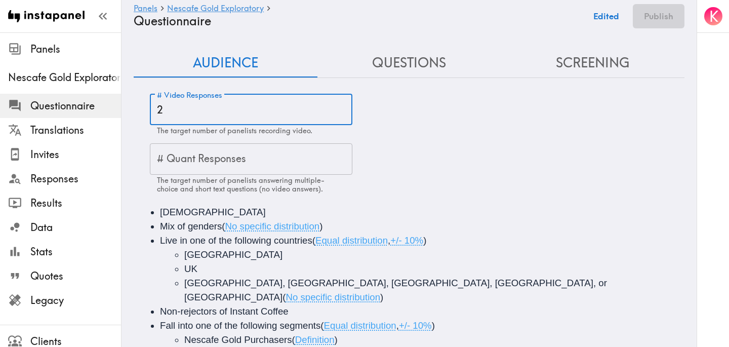
type input "27"
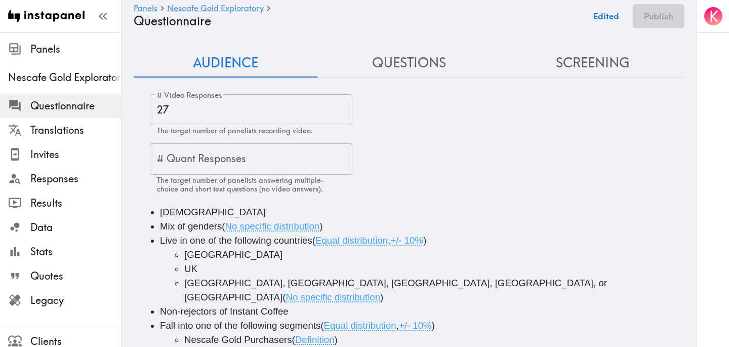
click at [535, 126] on div "# Video Responses 27 # Video Responses The target number of panelists recording…" at bounding box center [417, 143] width 534 height 99
click at [674, 20] on button "Publish" at bounding box center [659, 16] width 52 height 24
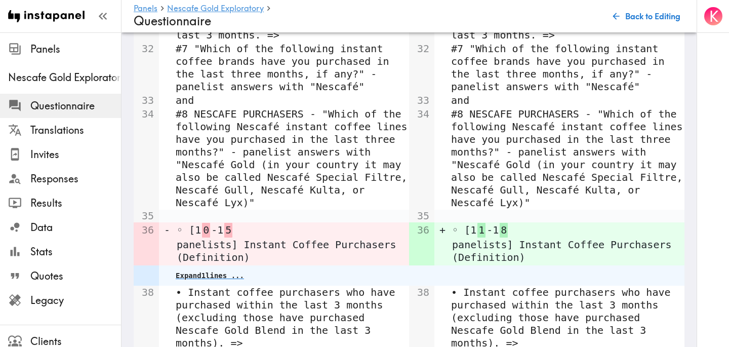
scroll to position [1449, 0]
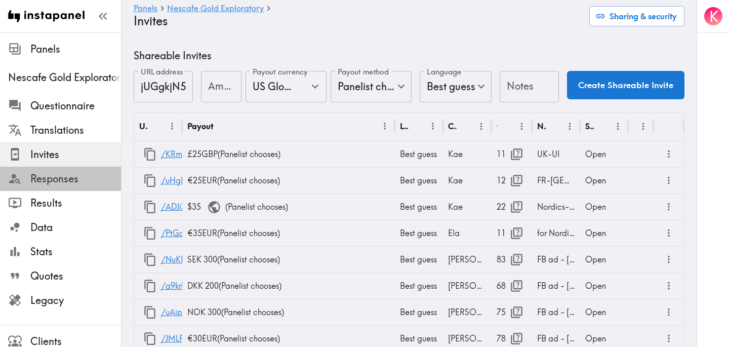
click at [84, 180] on span "Responses" at bounding box center [75, 179] width 91 height 14
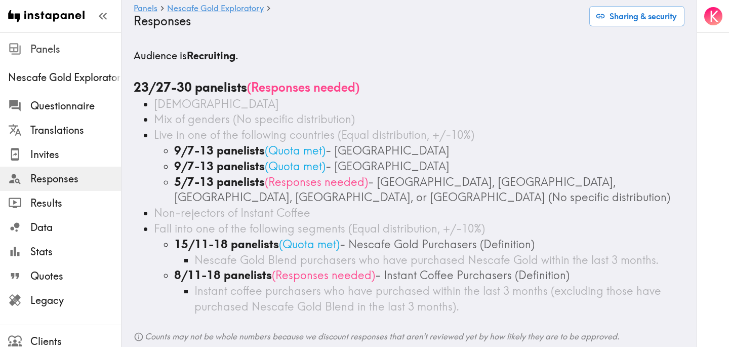
click at [44, 51] on span "Panels" at bounding box center [75, 49] width 91 height 14
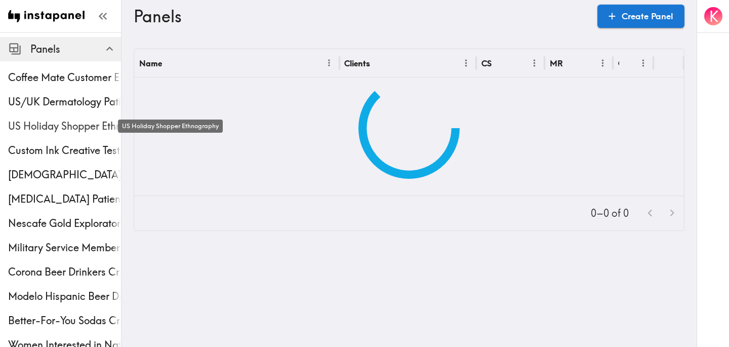
click at [53, 123] on span "US Holiday Shopper Ethnography" at bounding box center [64, 126] width 113 height 14
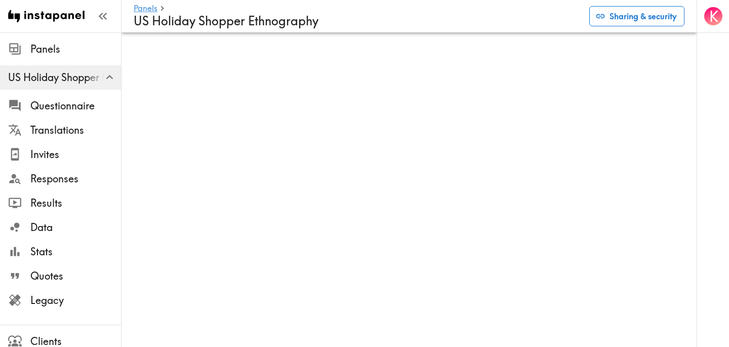
click at [627, 18] on button "Sharing & security" at bounding box center [636, 16] width 95 height 20
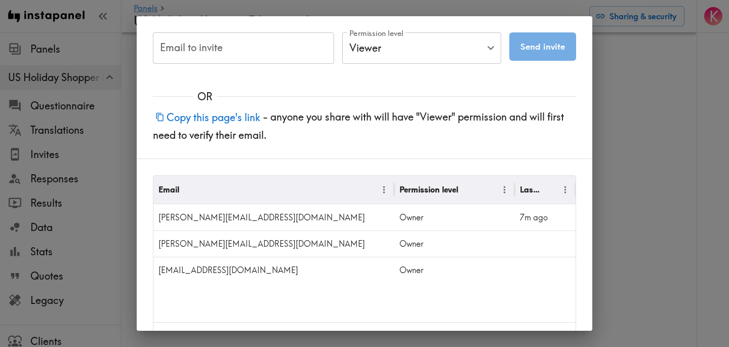
click at [656, 178] on div "Email to invite Email to invite Permission level Viewer Viewer Permission level…" at bounding box center [364, 173] width 729 height 347
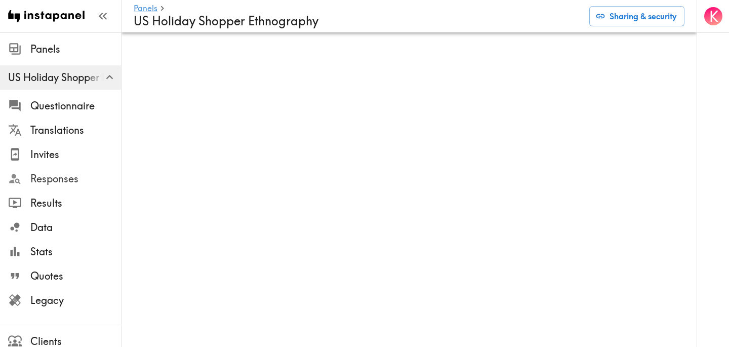
click at [86, 170] on span "Responses" at bounding box center [75, 179] width 91 height 18
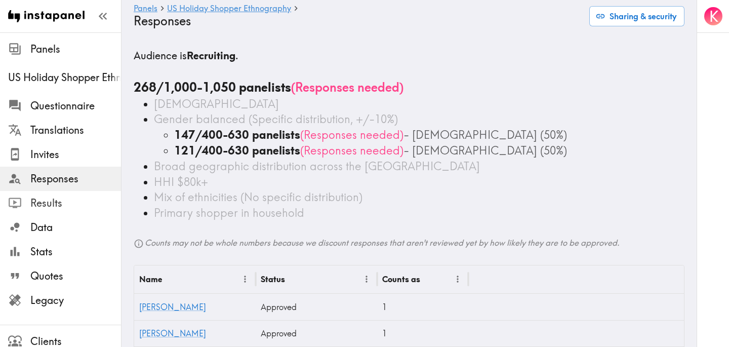
click at [77, 209] on span "Results" at bounding box center [75, 203] width 91 height 14
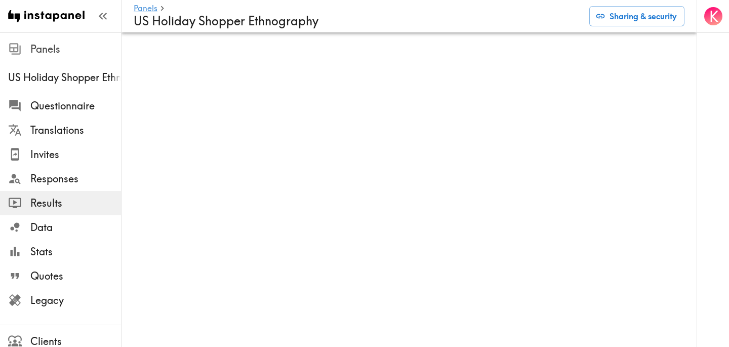
click at [55, 51] on span "Panels" at bounding box center [75, 49] width 91 height 14
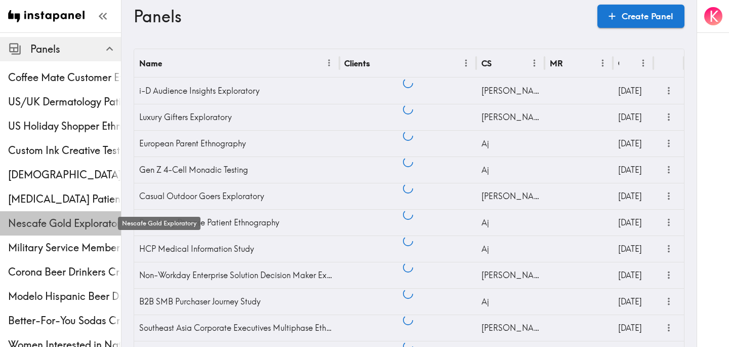
click at [46, 217] on span "Nescafe Gold Exploratory" at bounding box center [64, 223] width 113 height 14
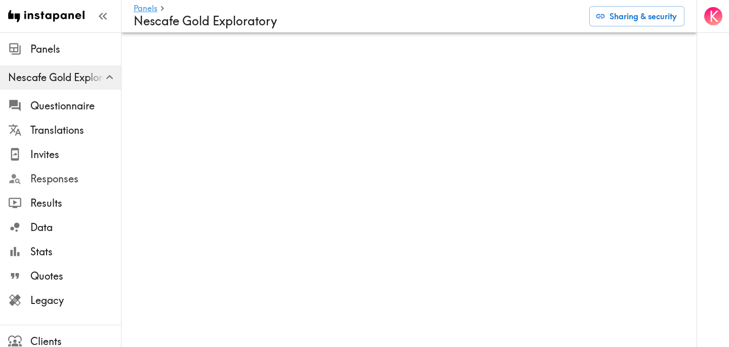
click at [57, 167] on div "Responses" at bounding box center [60, 178] width 121 height 26
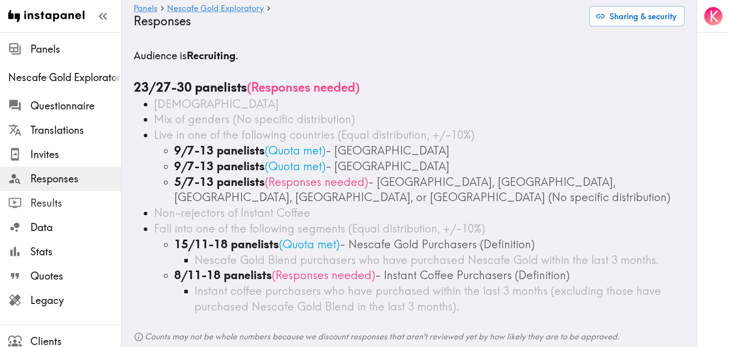
click at [56, 210] on span "Results" at bounding box center [75, 203] width 91 height 18
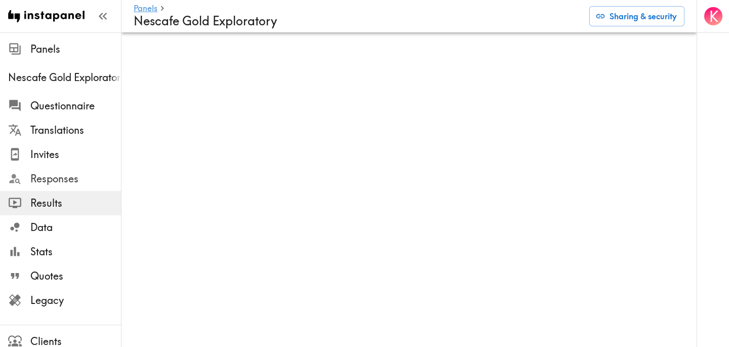
click at [82, 179] on span "Responses" at bounding box center [75, 179] width 91 height 14
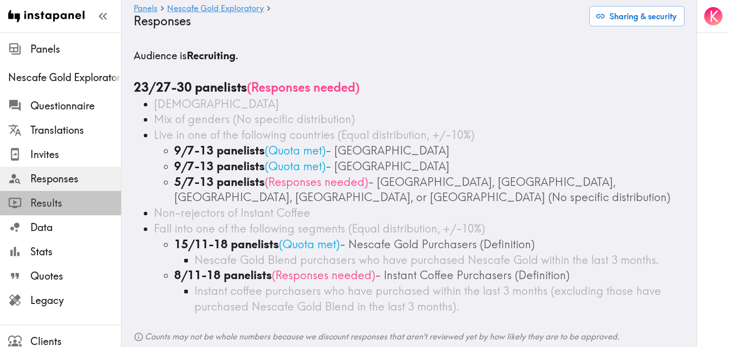
click at [70, 201] on span "Results" at bounding box center [75, 203] width 91 height 14
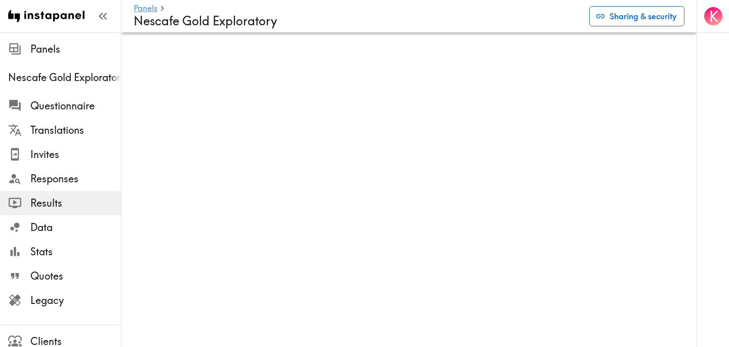
click at [668, 12] on button "Sharing & security" at bounding box center [636, 16] width 95 height 20
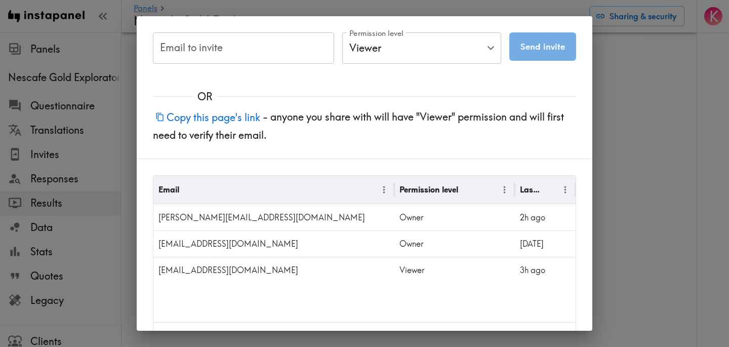
click at [639, 88] on div "Email to invite Email to invite Permission level Viewer Viewer Permission level…" at bounding box center [364, 173] width 729 height 347
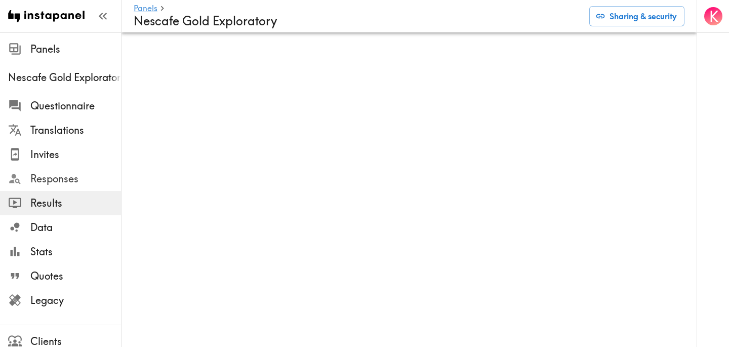
click at [78, 173] on span "Responses" at bounding box center [75, 179] width 91 height 14
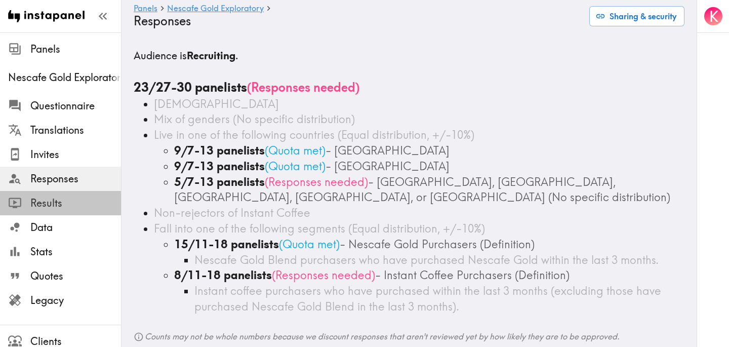
click at [61, 209] on span "Results" at bounding box center [75, 203] width 91 height 14
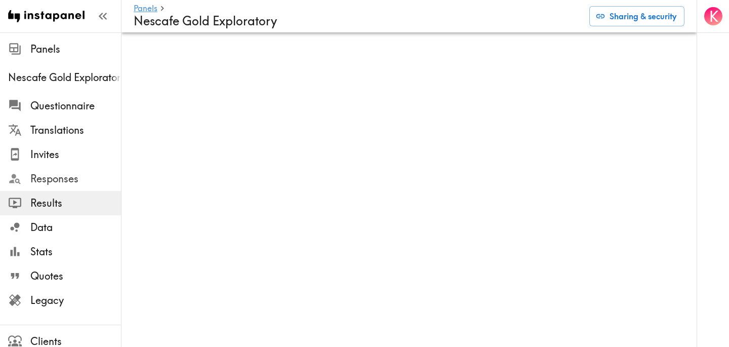
click at [60, 181] on span "Responses" at bounding box center [75, 179] width 91 height 14
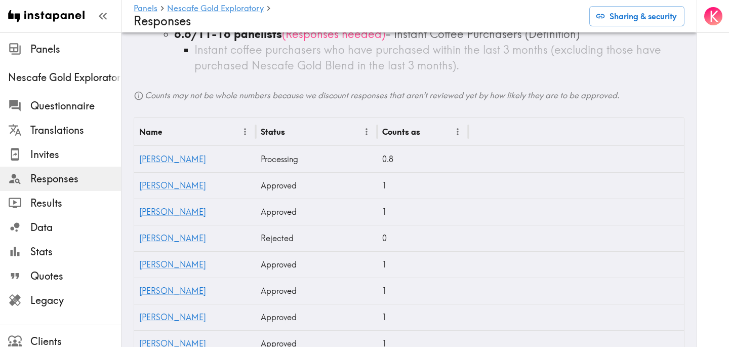
scroll to position [290, 0]
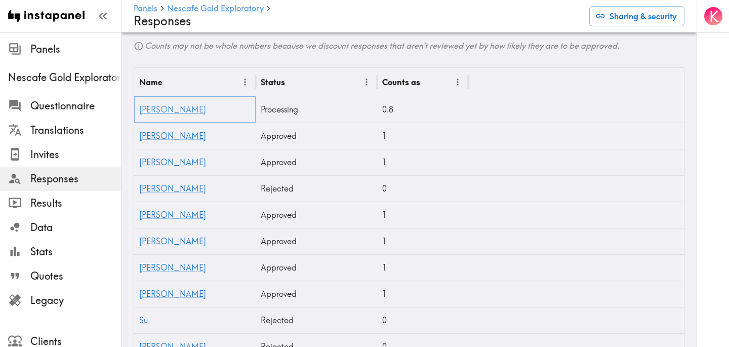
click at [148, 112] on link "Julian" at bounding box center [172, 109] width 67 height 10
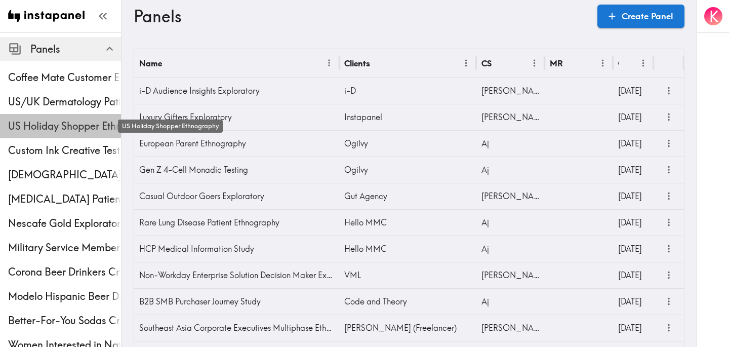
click at [46, 128] on span "US Holiday Shopper Ethnography" at bounding box center [64, 126] width 113 height 14
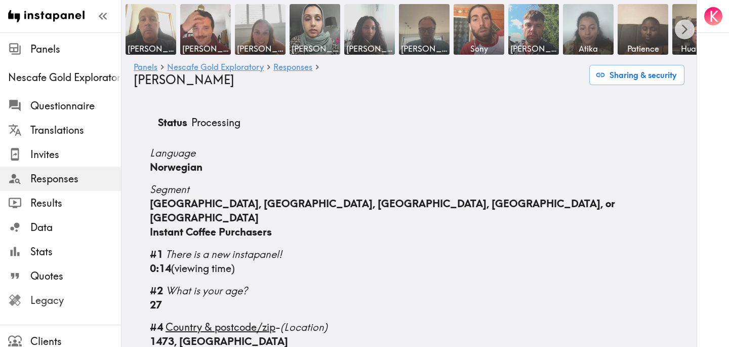
click at [52, 299] on span "Legacy" at bounding box center [75, 300] width 91 height 14
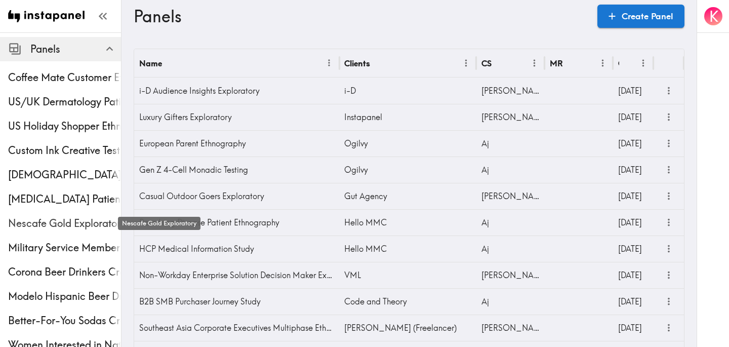
click at [66, 226] on span "Nescafe Gold Exploratory" at bounding box center [64, 223] width 113 height 14
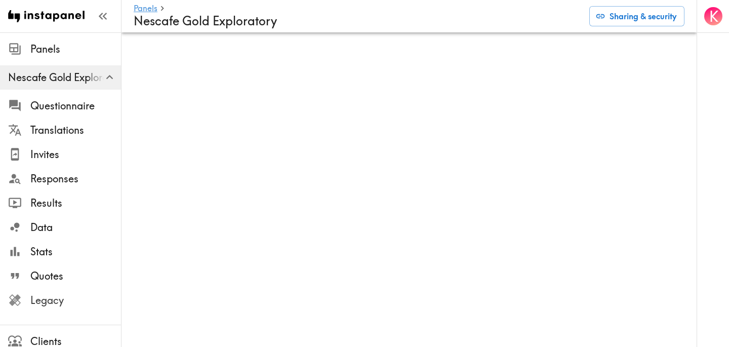
click at [64, 303] on span "Legacy" at bounding box center [75, 300] width 91 height 14
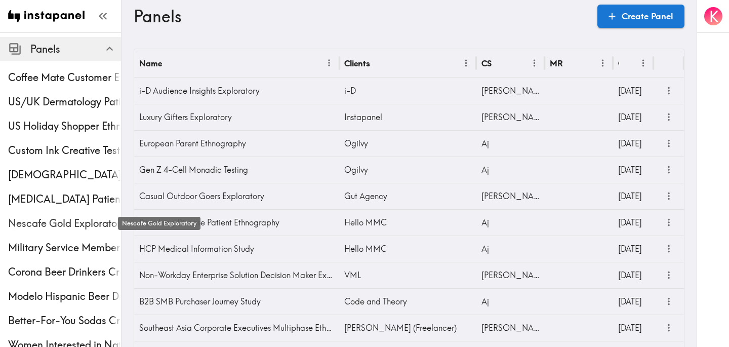
click at [40, 217] on span "Nescafe Gold Exploratory" at bounding box center [64, 223] width 113 height 14
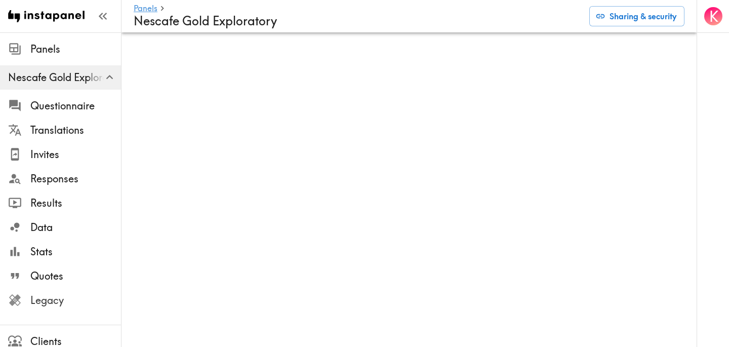
click at [51, 302] on span "Legacy" at bounding box center [75, 300] width 91 height 14
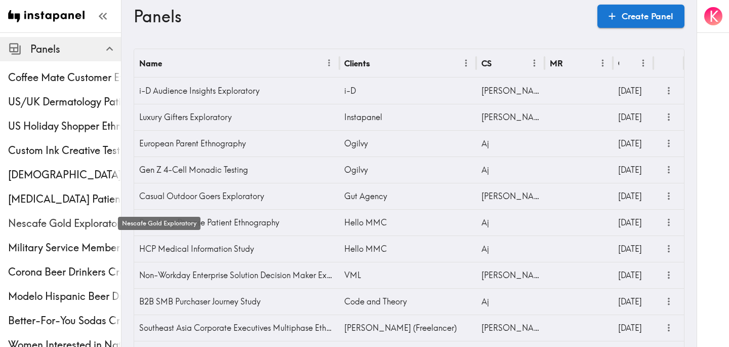
click at [72, 219] on span "Nescafe Gold Exploratory" at bounding box center [64, 223] width 113 height 14
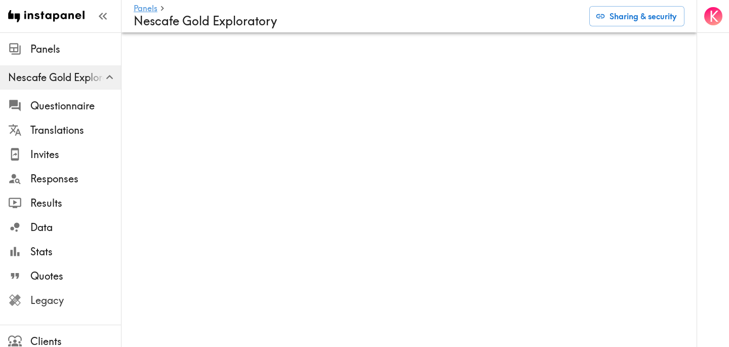
click at [62, 299] on span "Legacy" at bounding box center [75, 300] width 91 height 14
